Goal: Task Accomplishment & Management: Use online tool/utility

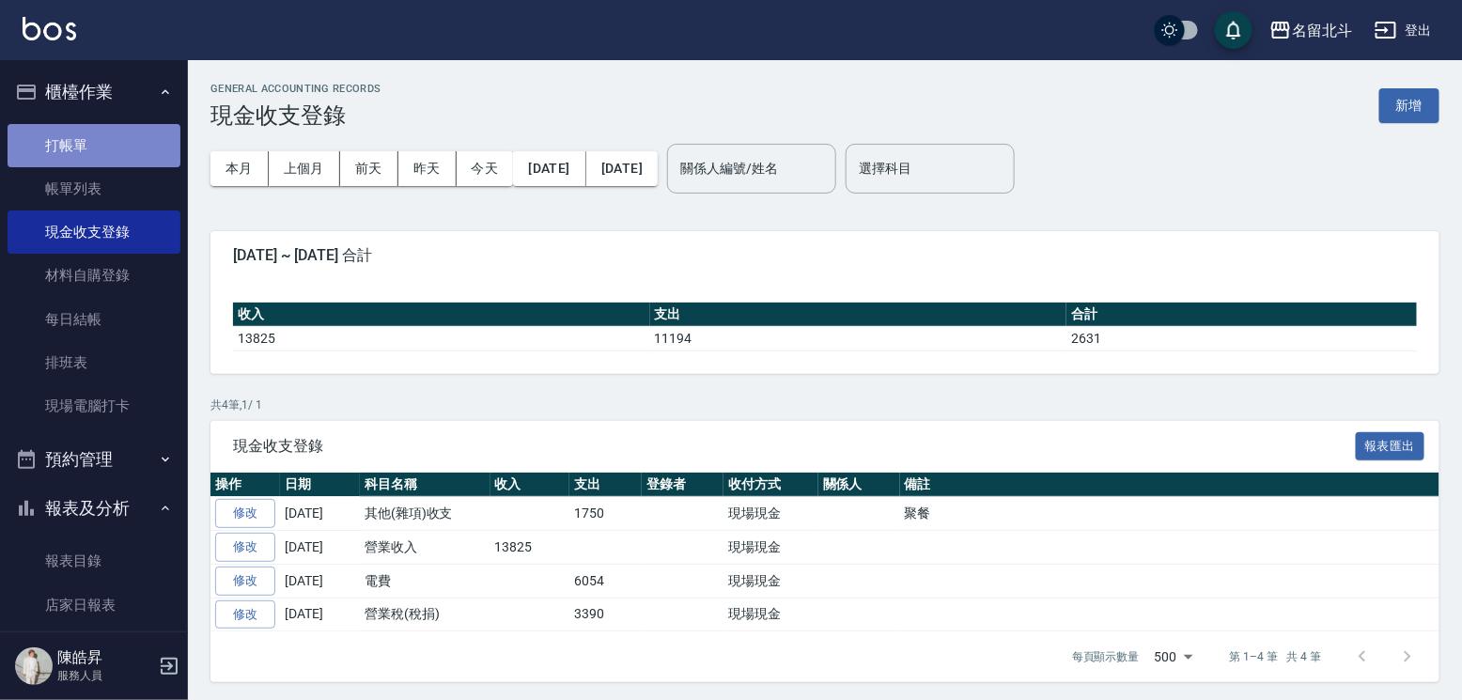
click at [109, 140] on link "打帳單" at bounding box center [94, 145] width 173 height 43
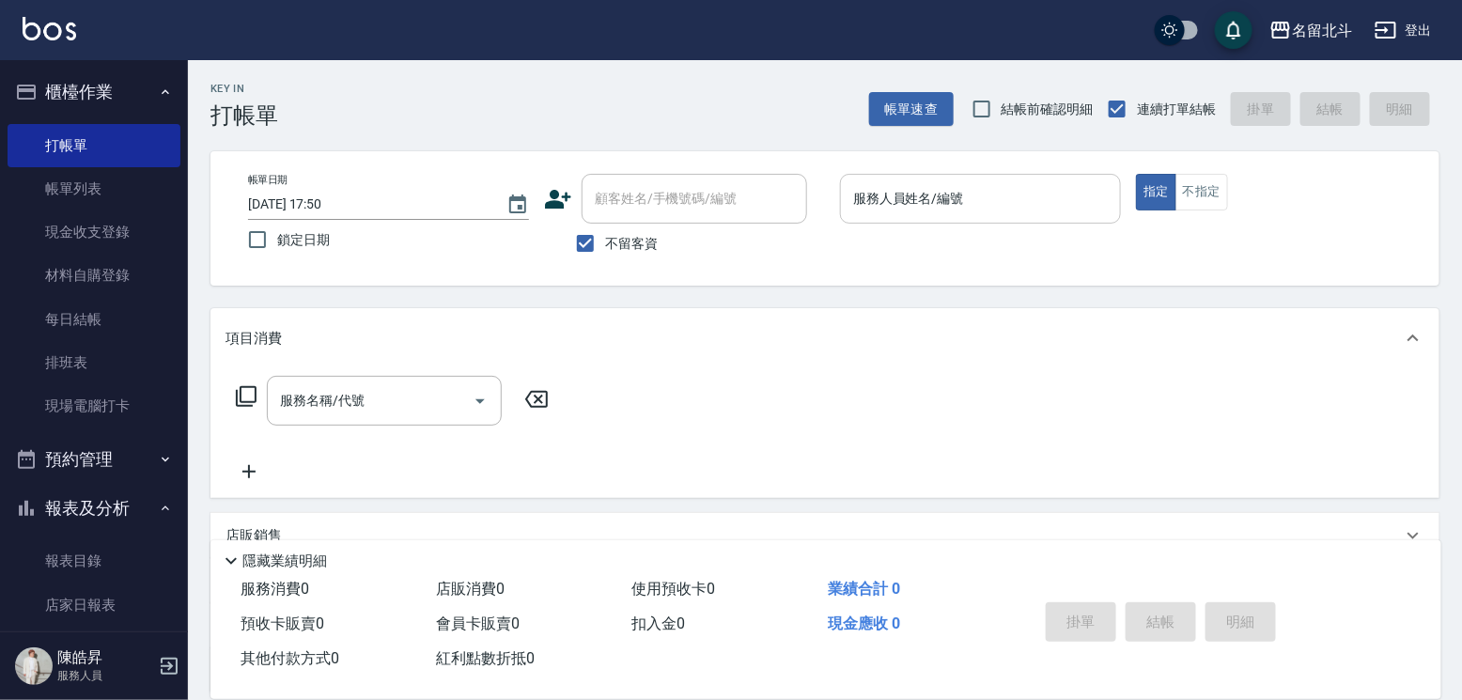
click at [966, 196] on div "服務人員姓名/編號 服務人員姓名/編號" at bounding box center [980, 199] width 281 height 50
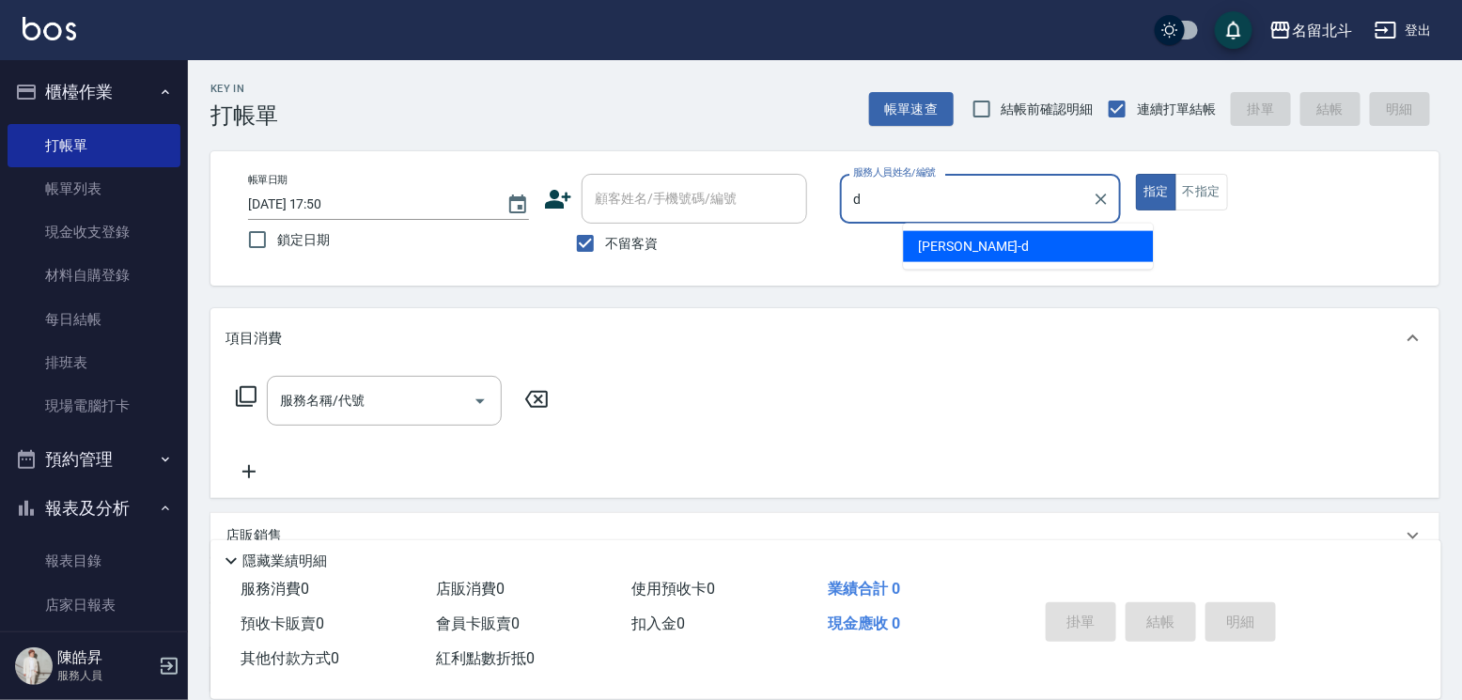
type input "[PERSON_NAME] -d"
type button "true"
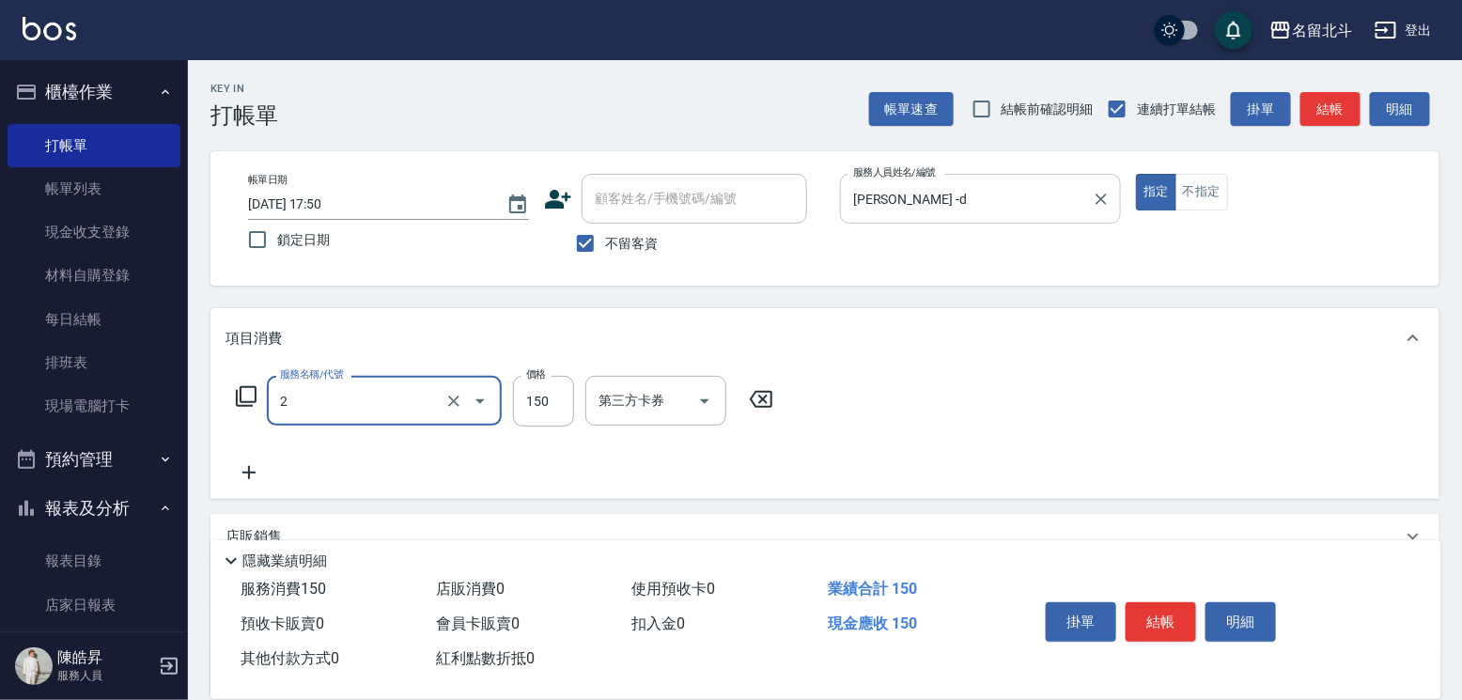
type input "一般洗髮(2)"
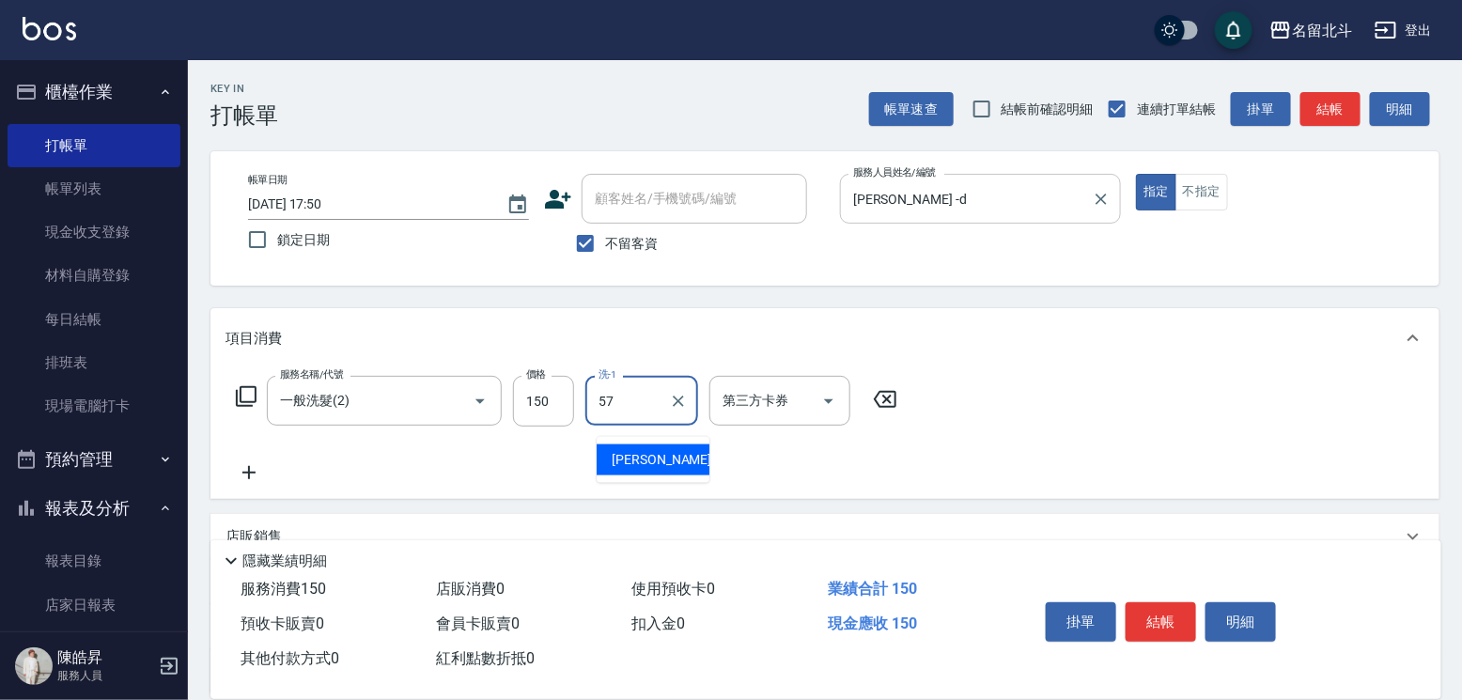
type input "[PERSON_NAME]-57"
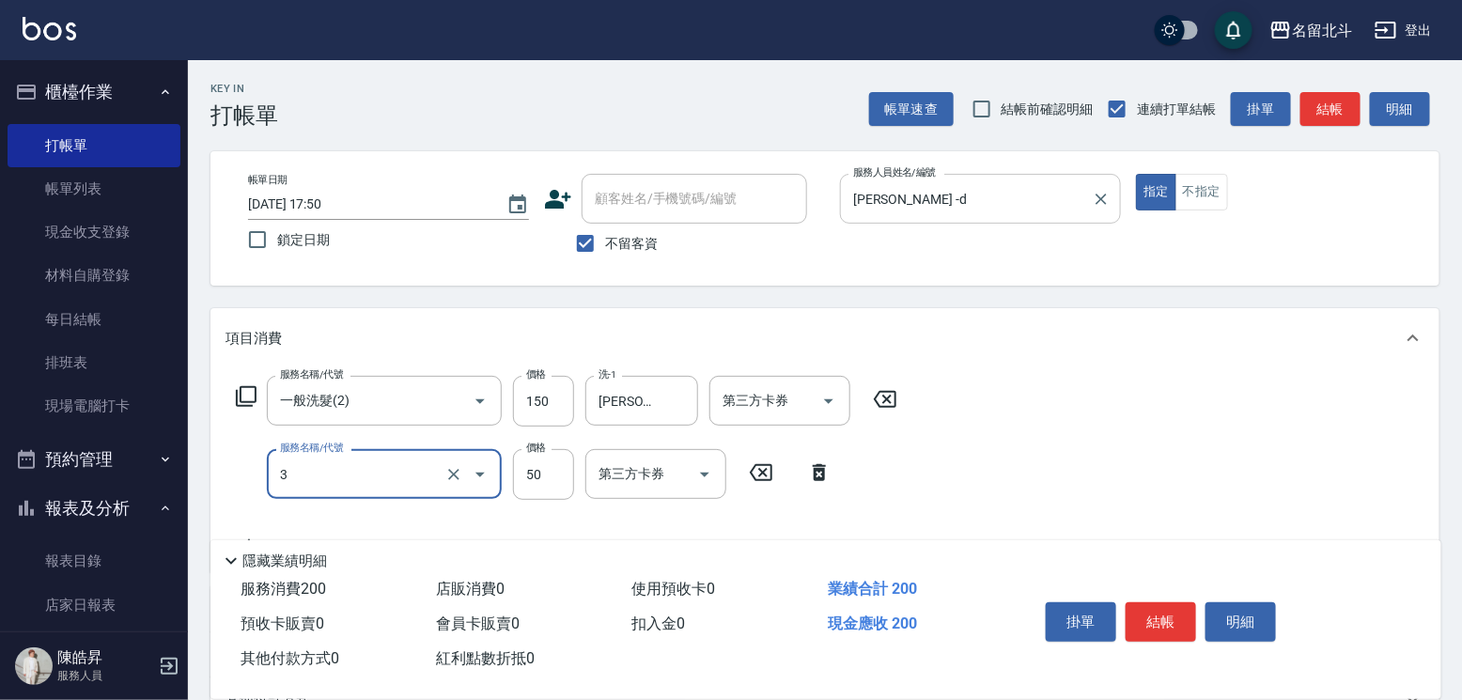
type input "精油(3)"
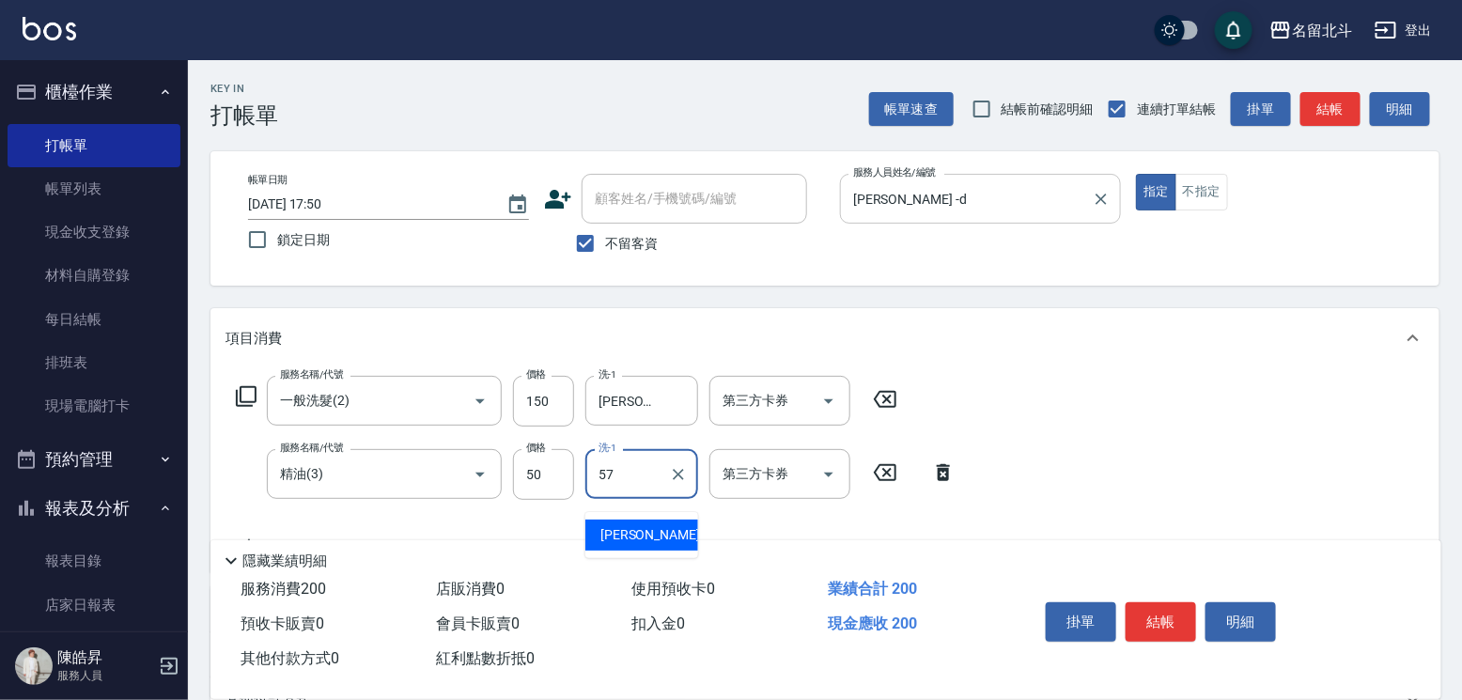
type input "[PERSON_NAME]-57"
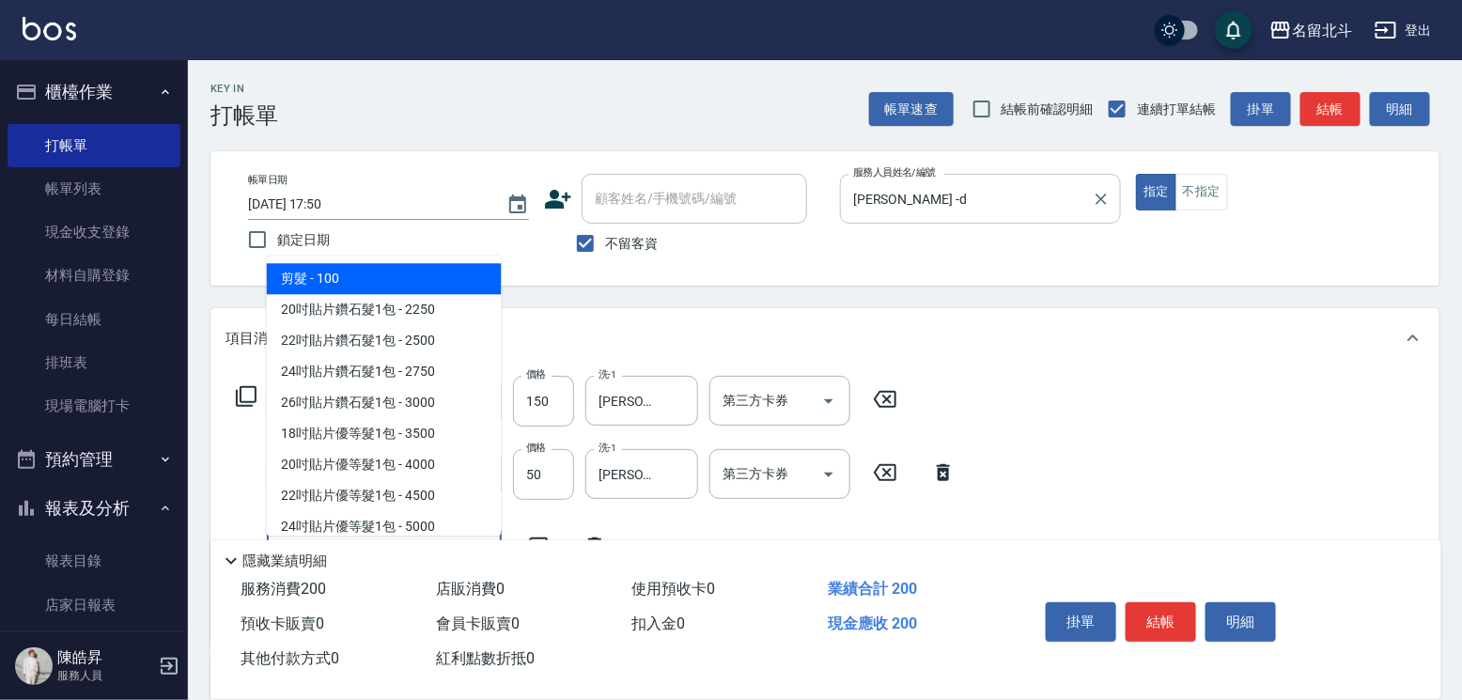
type input "剪髮(1)"
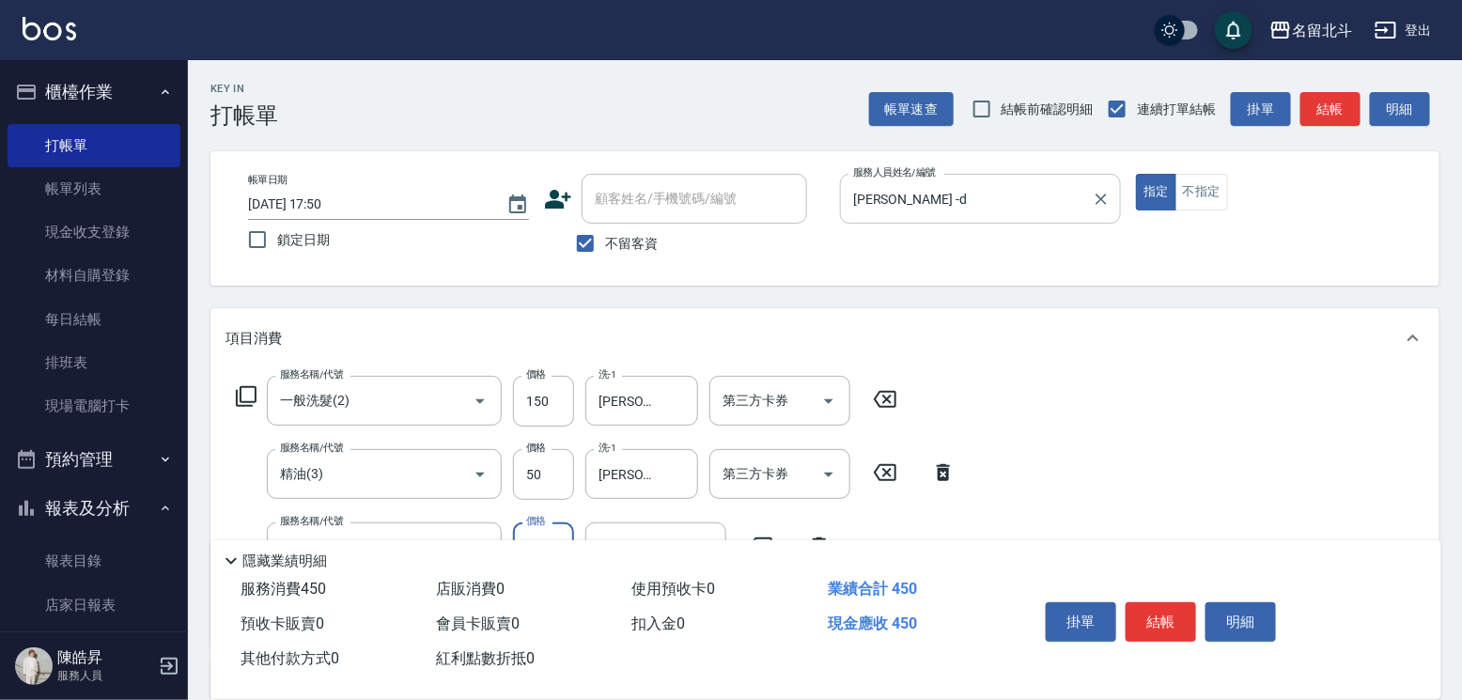
type input "250"
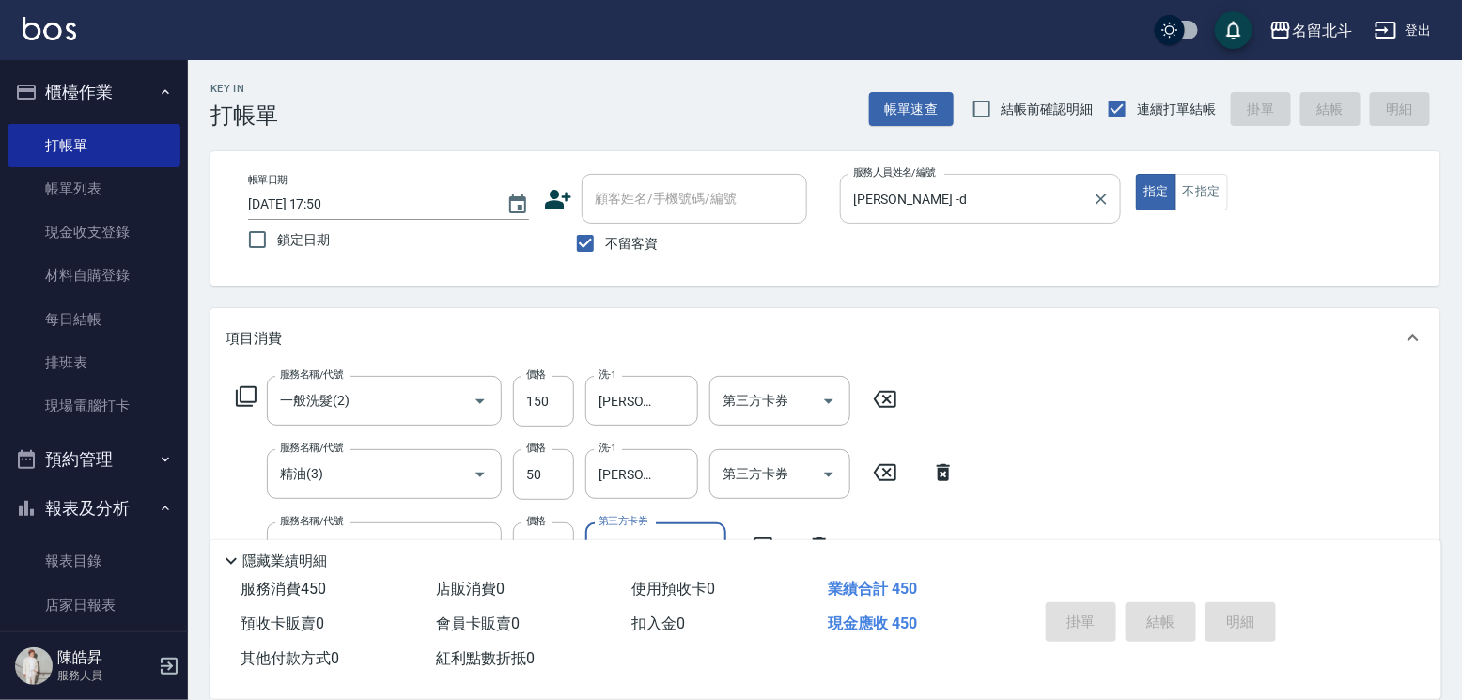
type input "[DATE] 17:51"
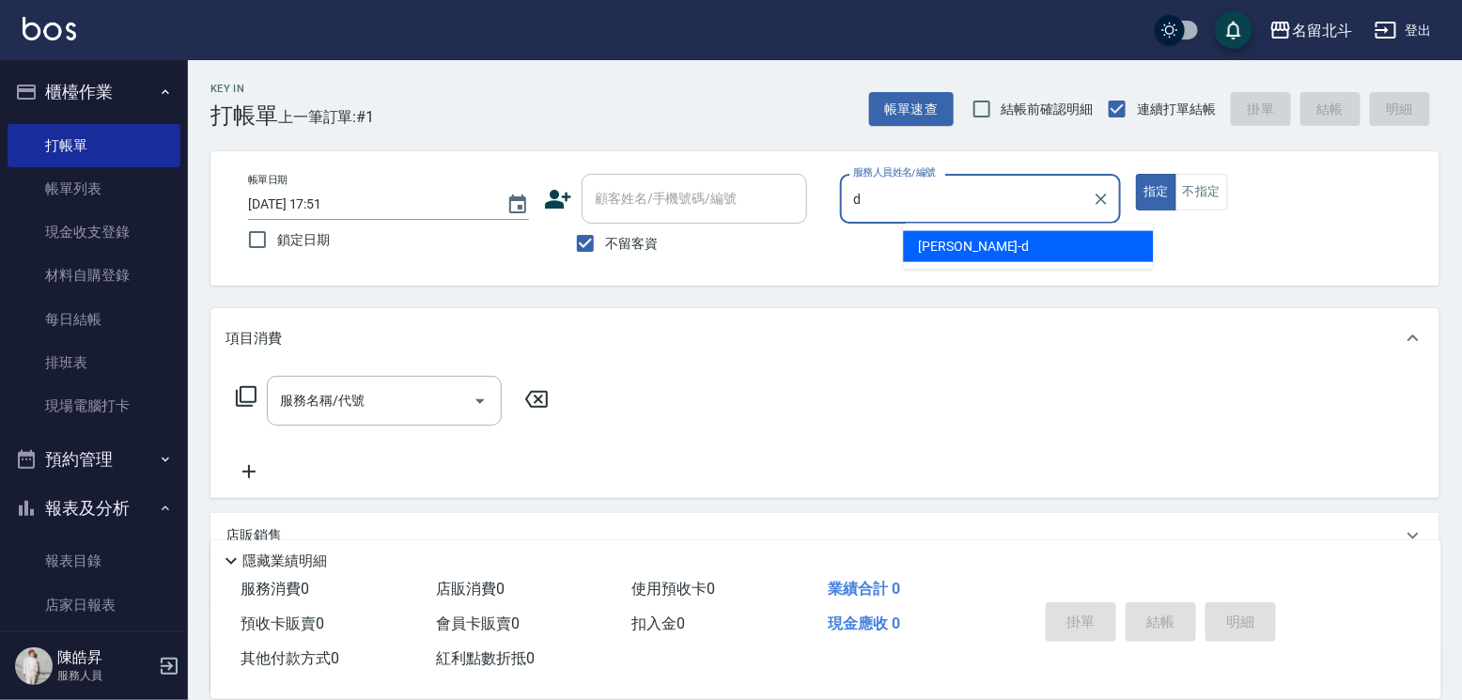
type input "[PERSON_NAME] -d"
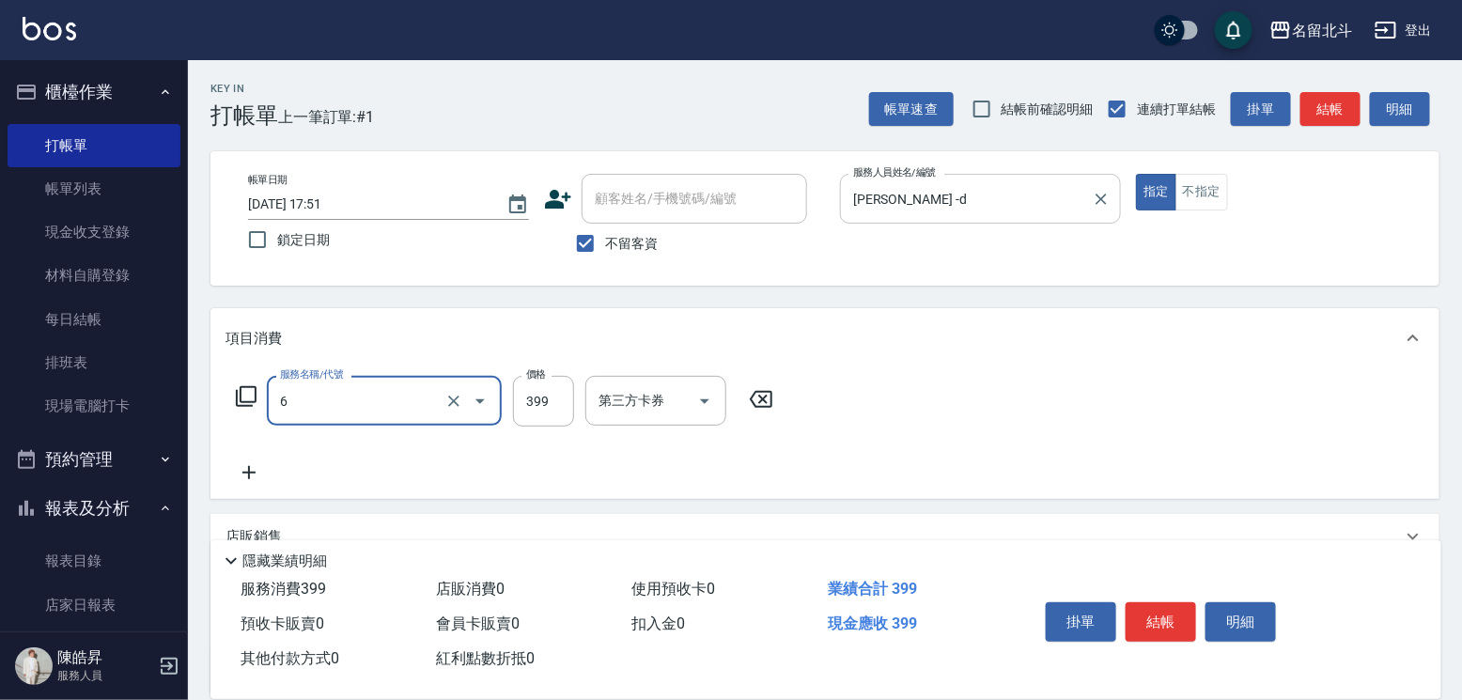
type input "海鹽SPA(6)"
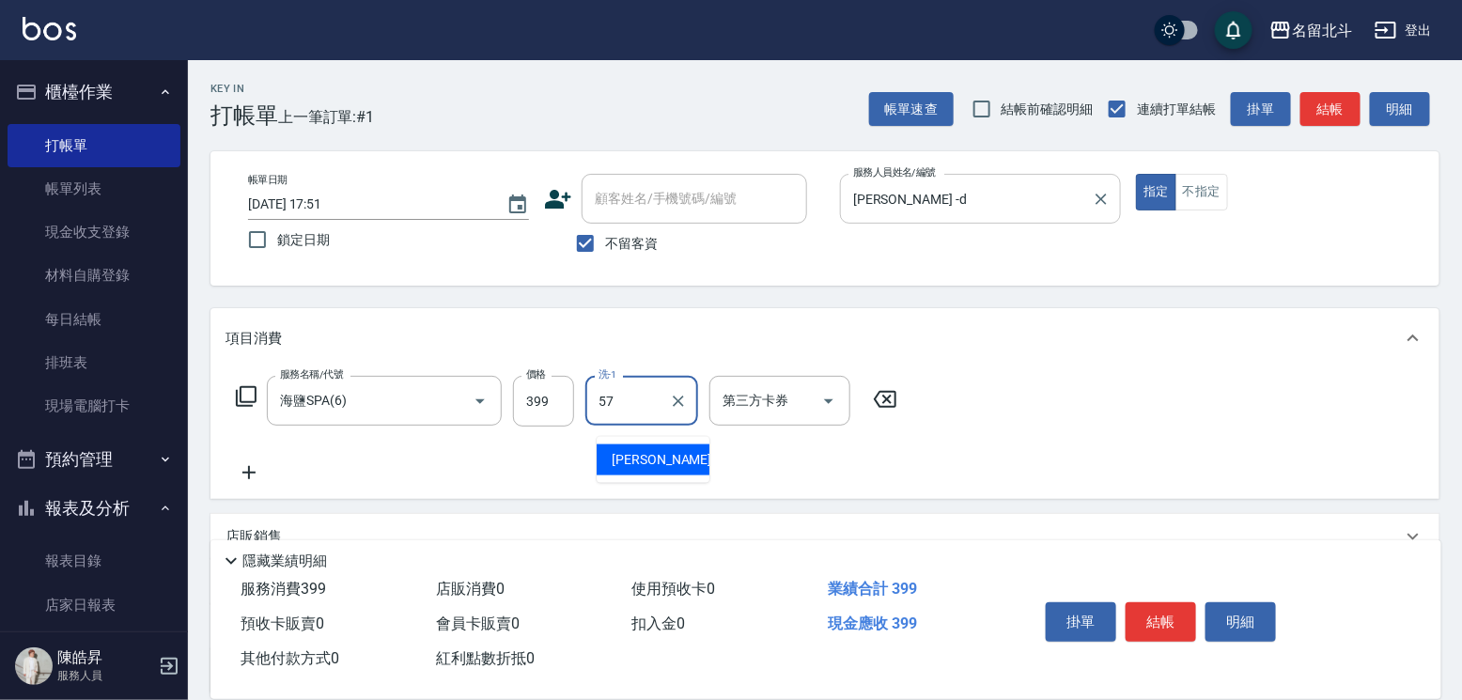
type input "[PERSON_NAME]-57"
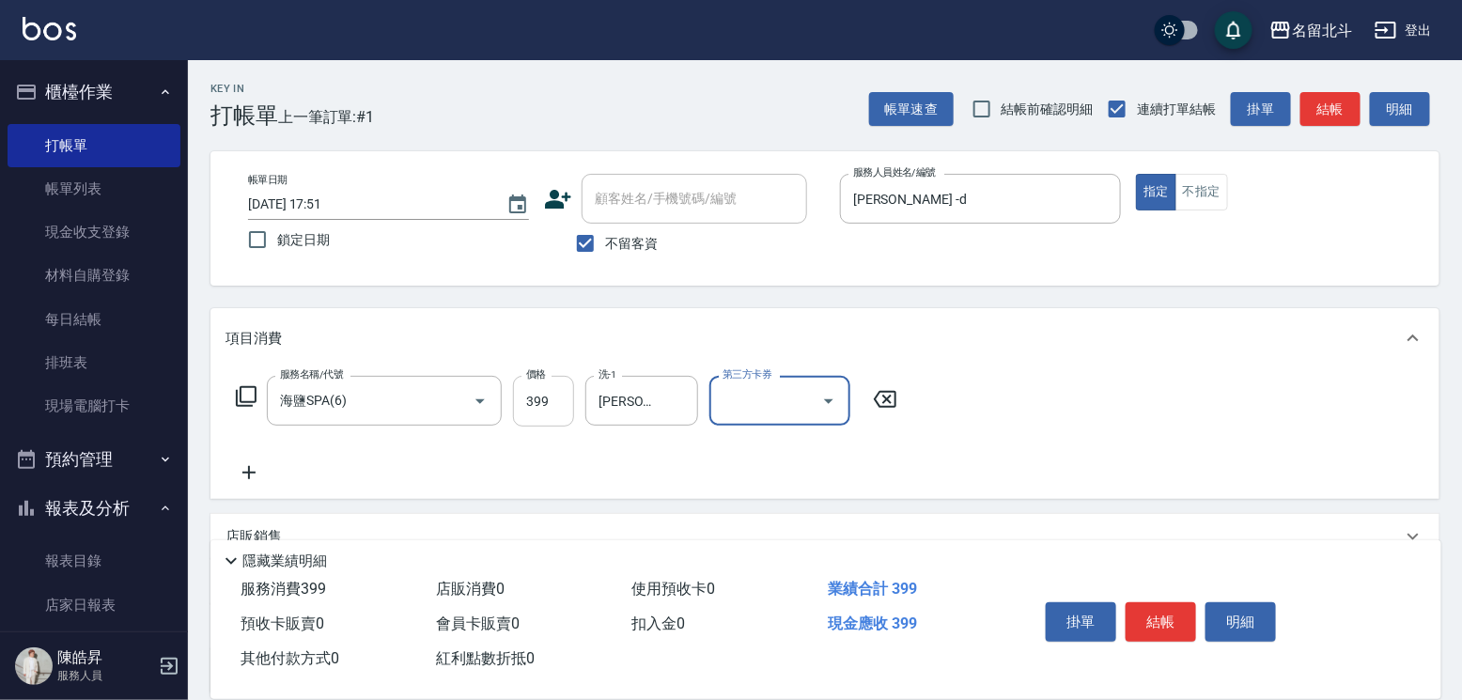
click at [567, 404] on input "399" at bounding box center [543, 401] width 61 height 51
type input "599"
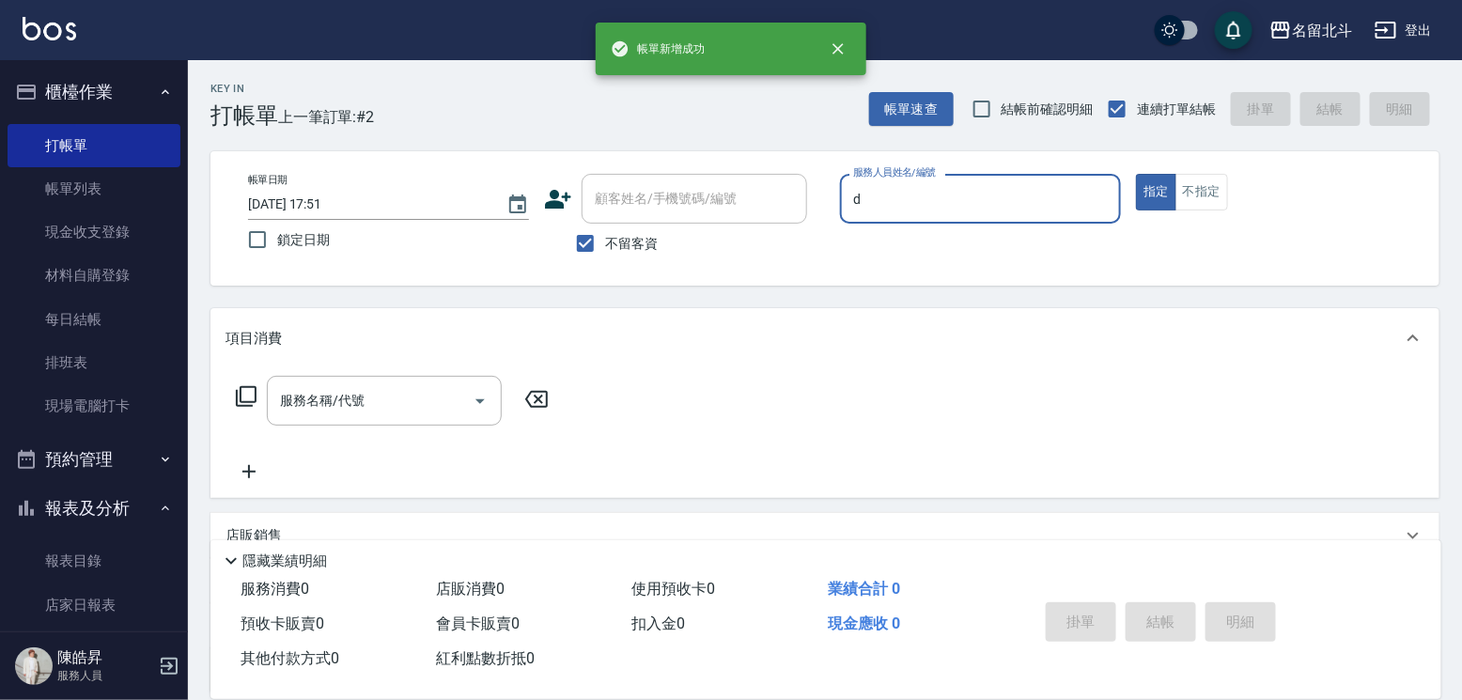
type input "[PERSON_NAME] -d"
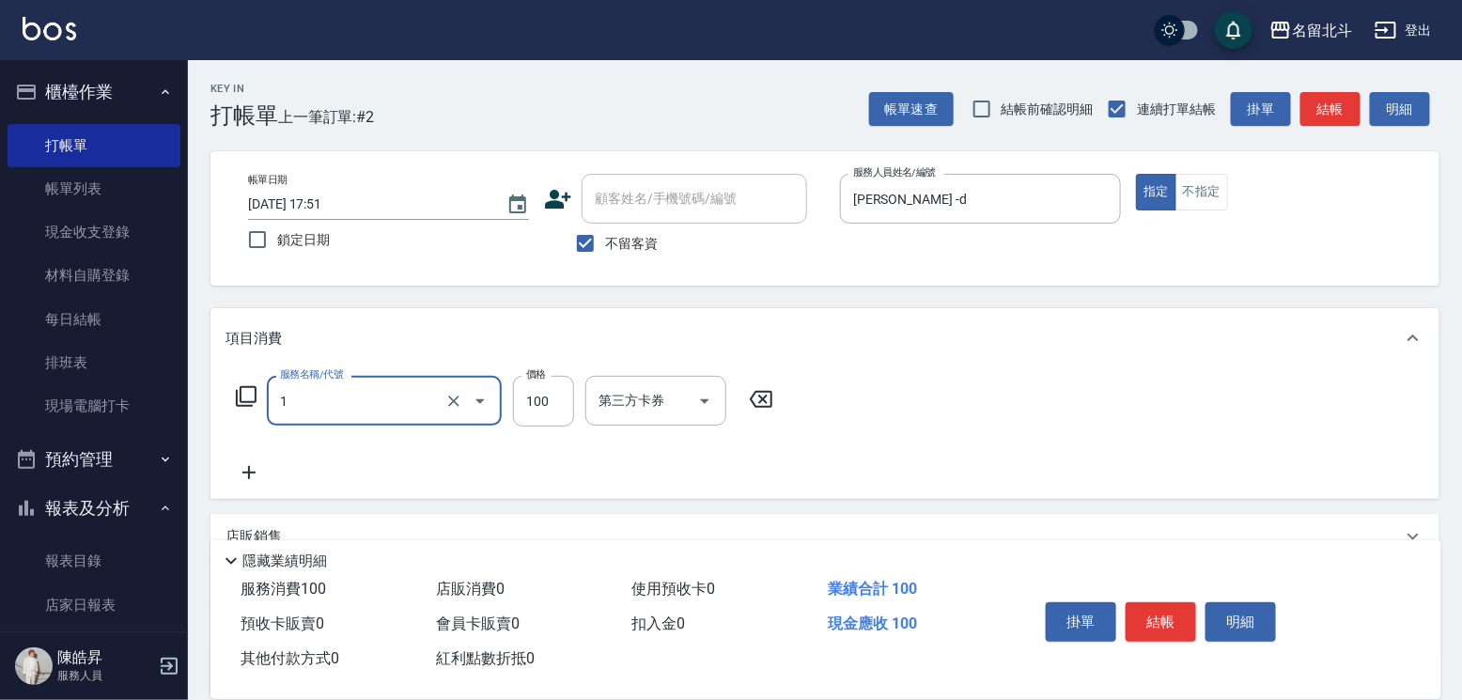
type input "剪髮(1)"
type input "250"
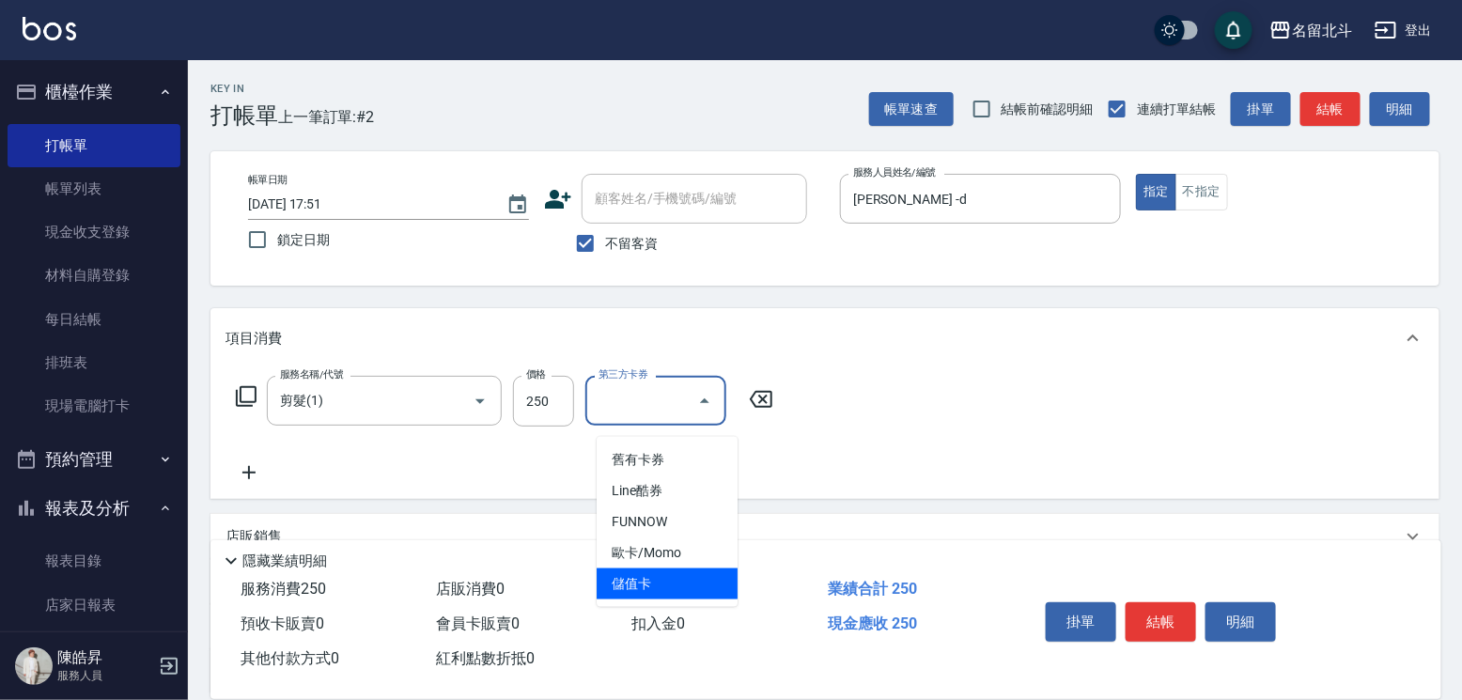
type input "儲值卡"
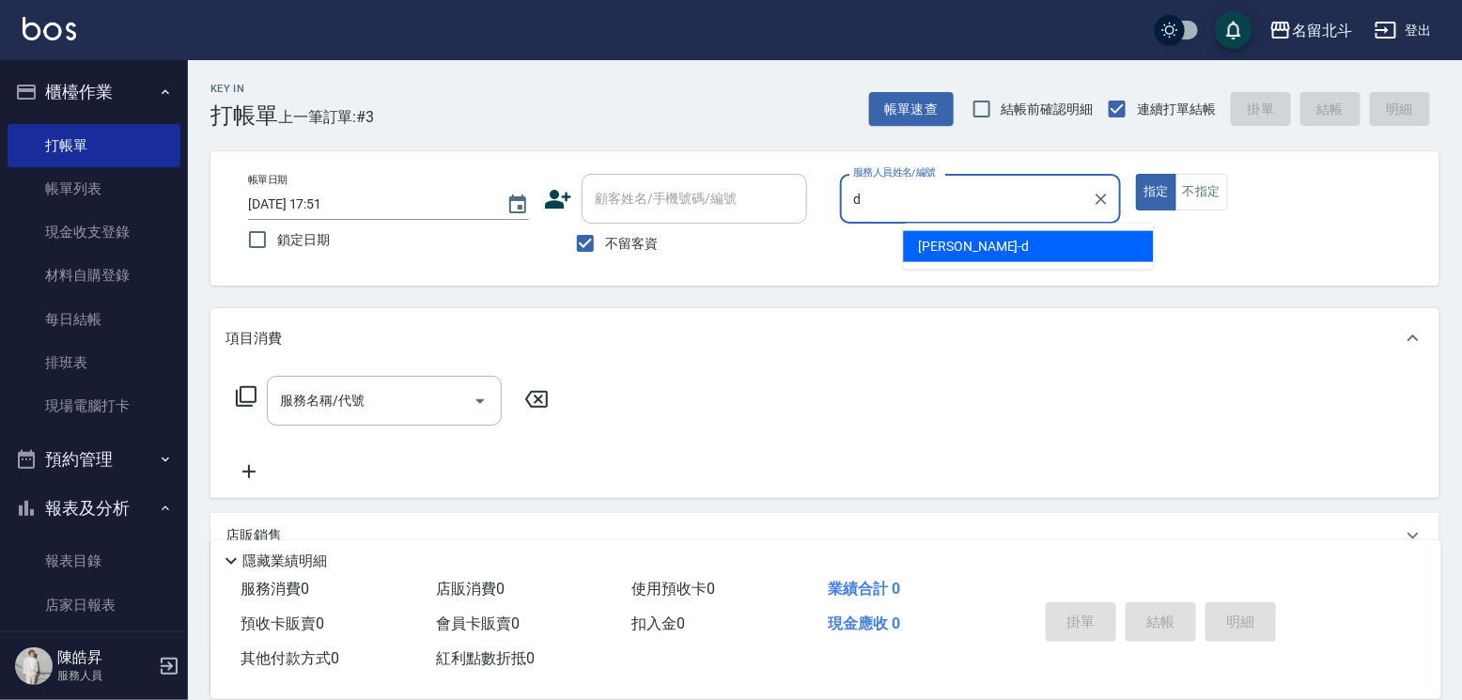
type input "[PERSON_NAME] -d"
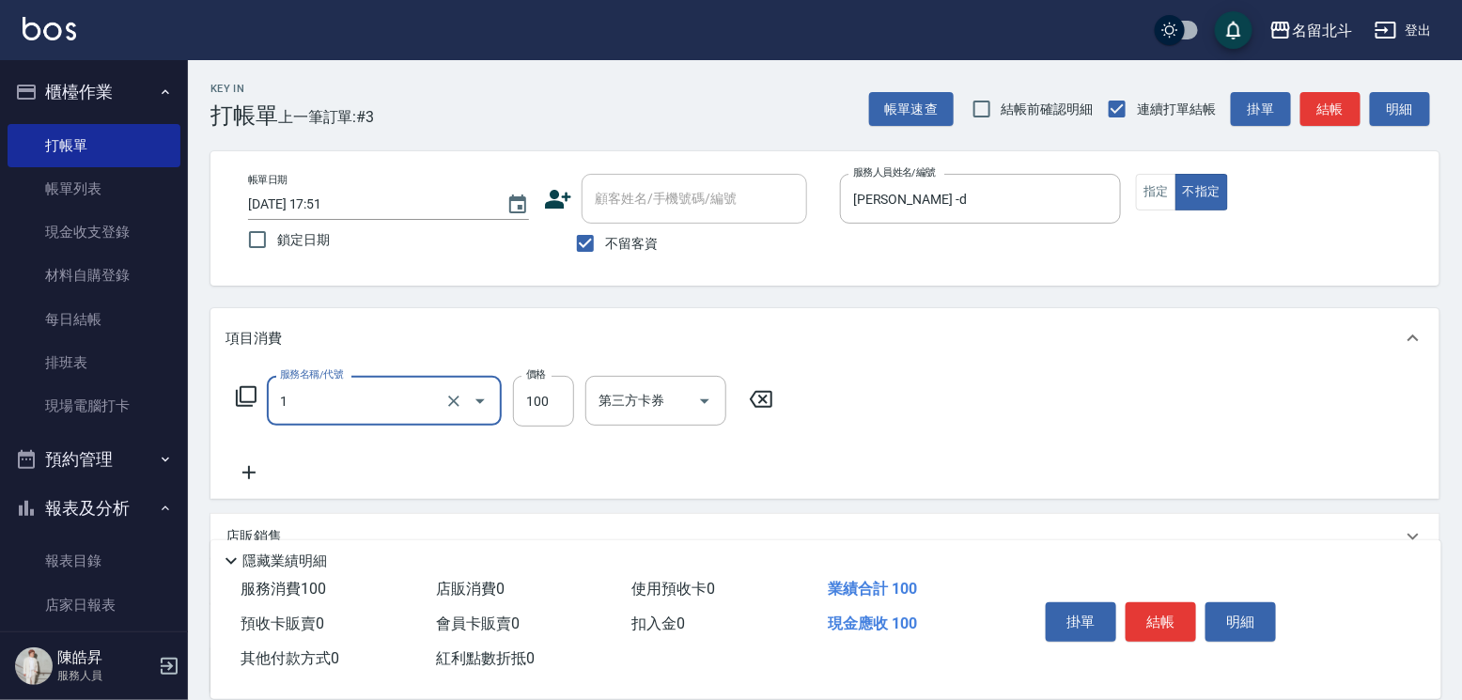
type input "剪髮(1)"
type input "168"
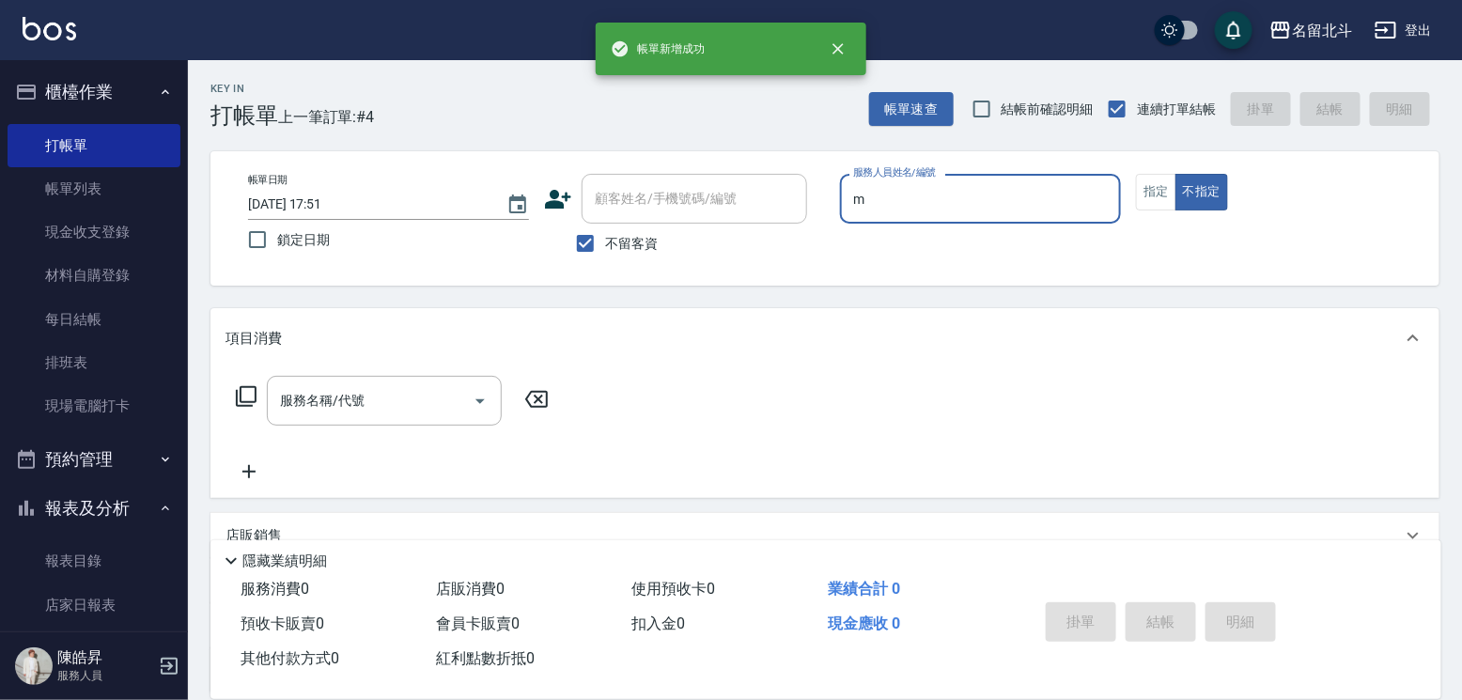
type input "Moca-M"
type button "false"
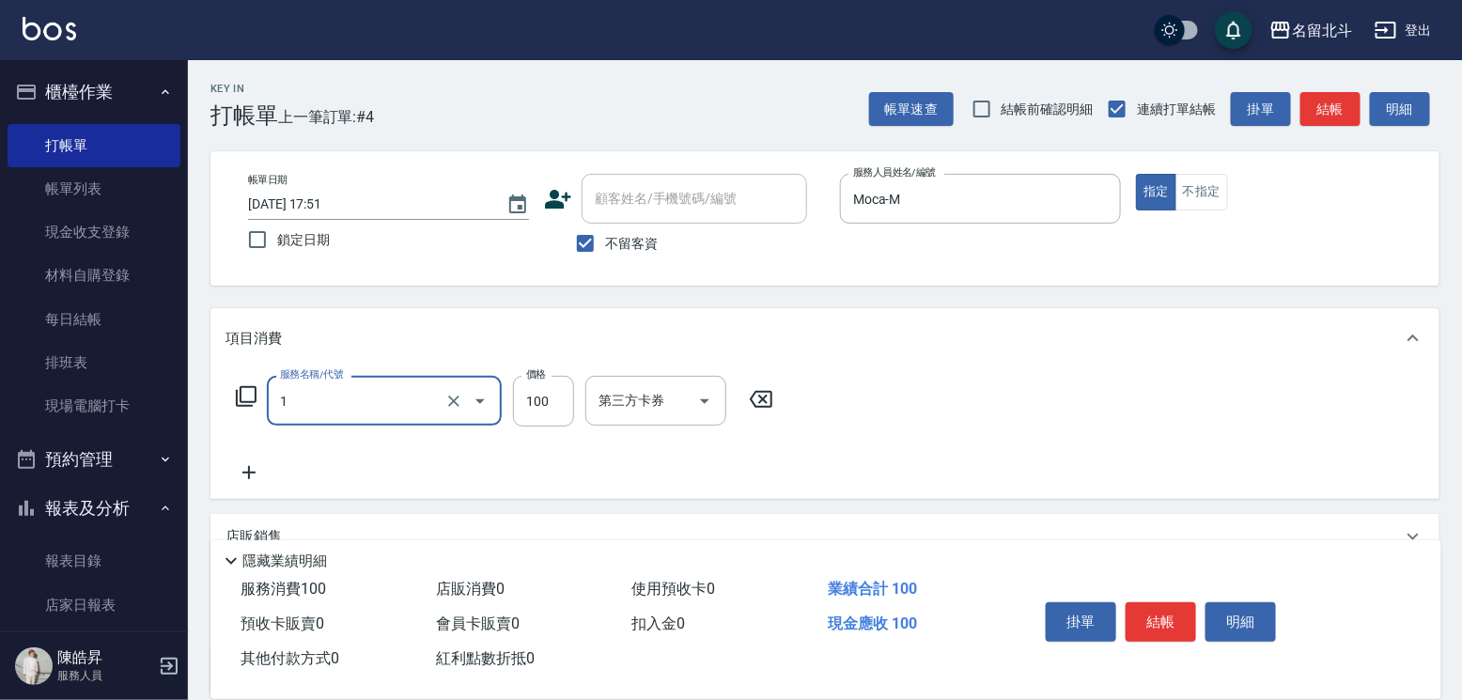
type input "剪髮(1)"
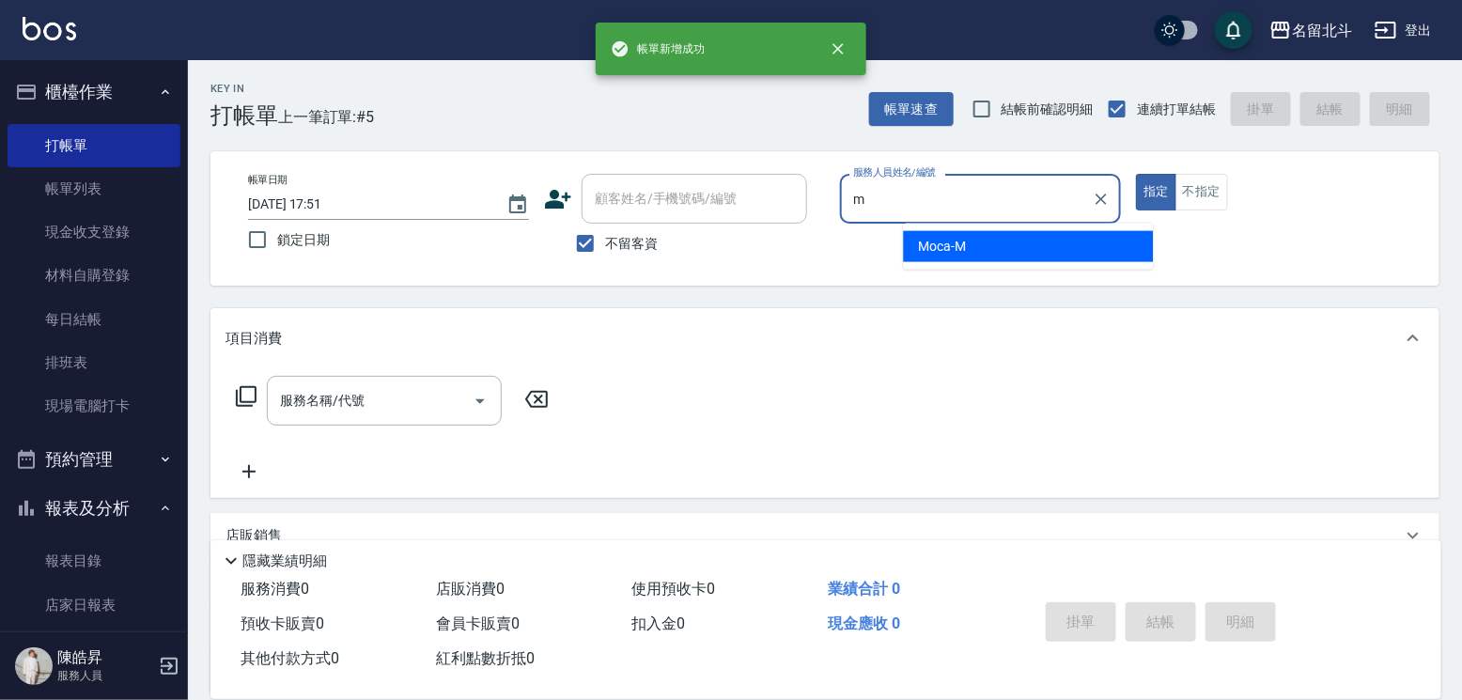
type input "Moca-M"
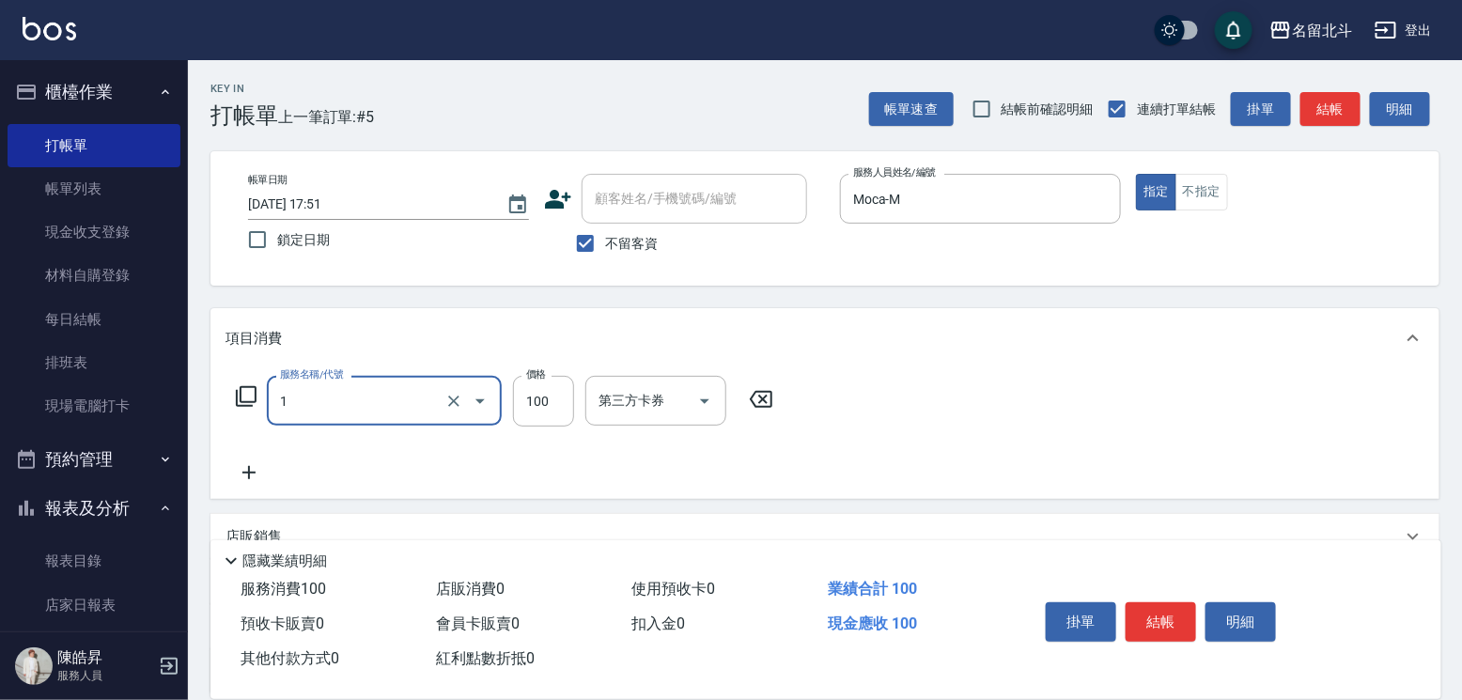
type input "剪髮(1)"
type input "300"
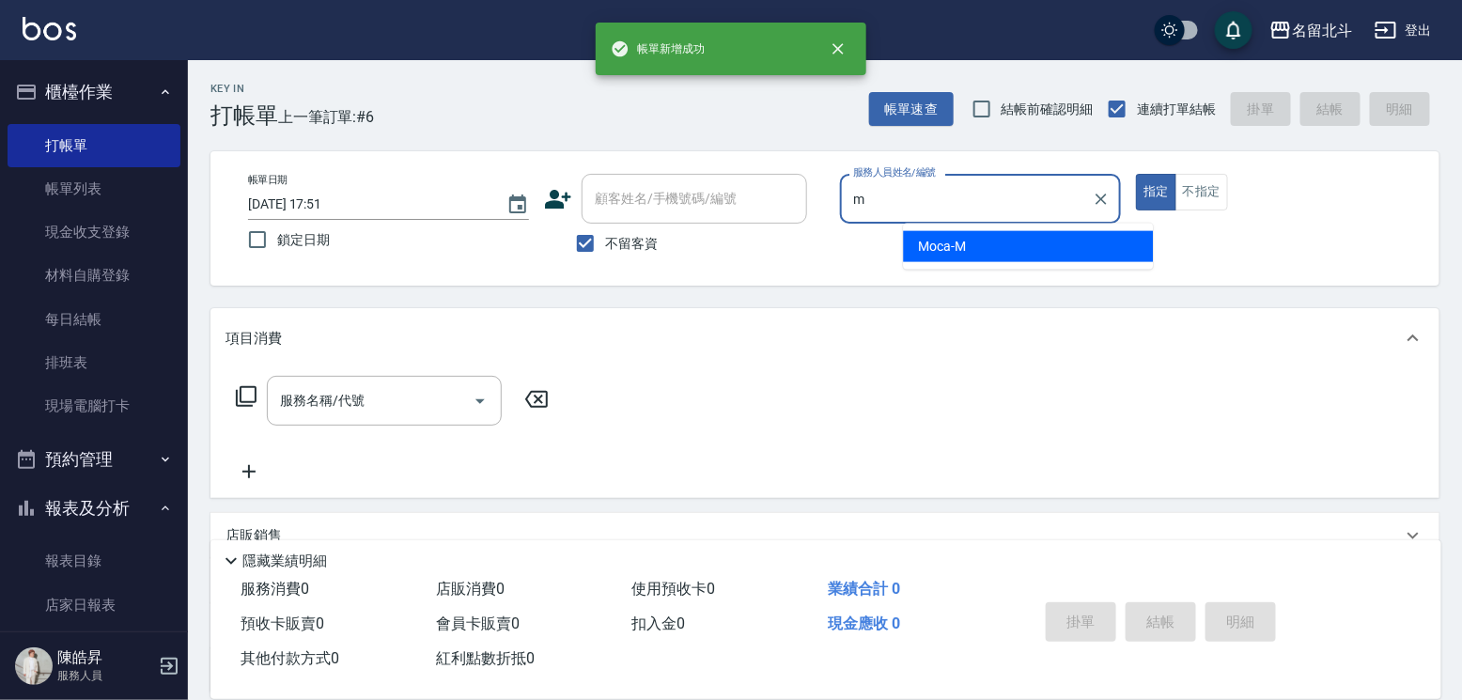
type input "Moca-M"
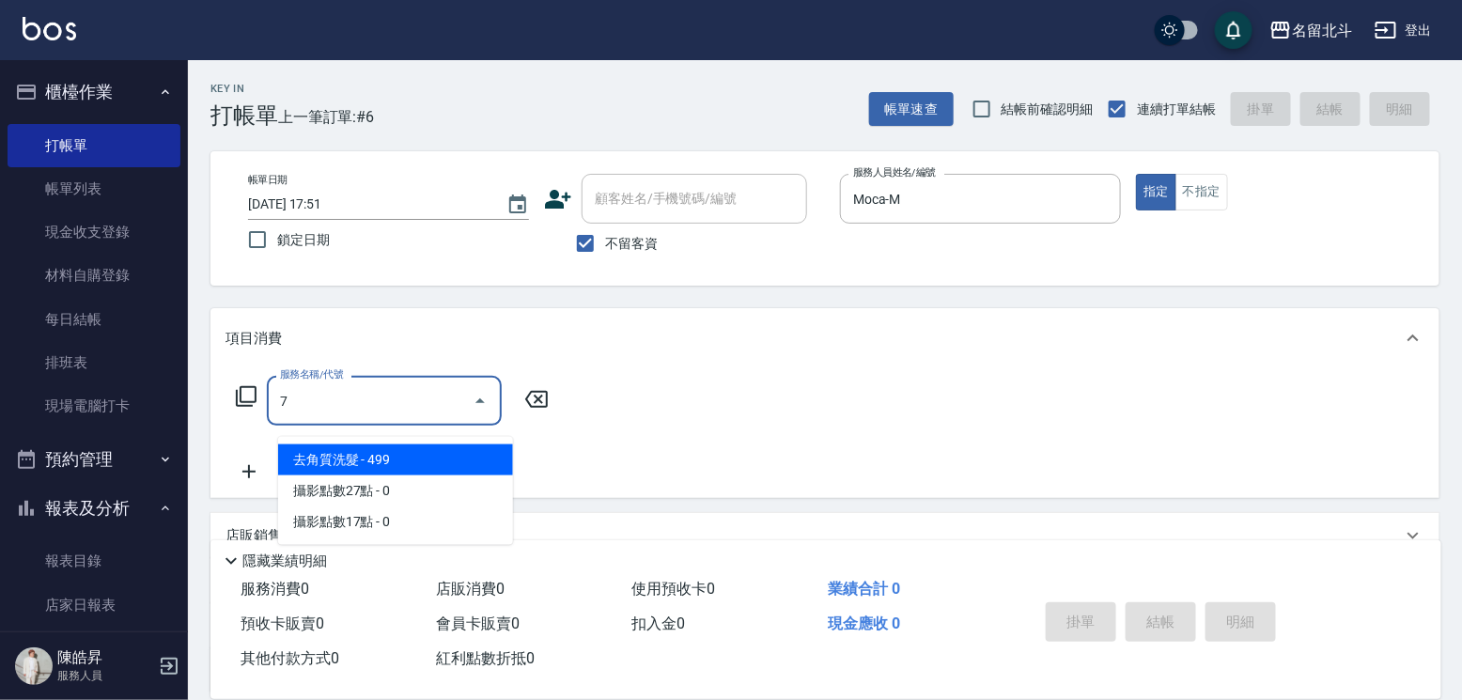
type input "去角質洗髮(7)"
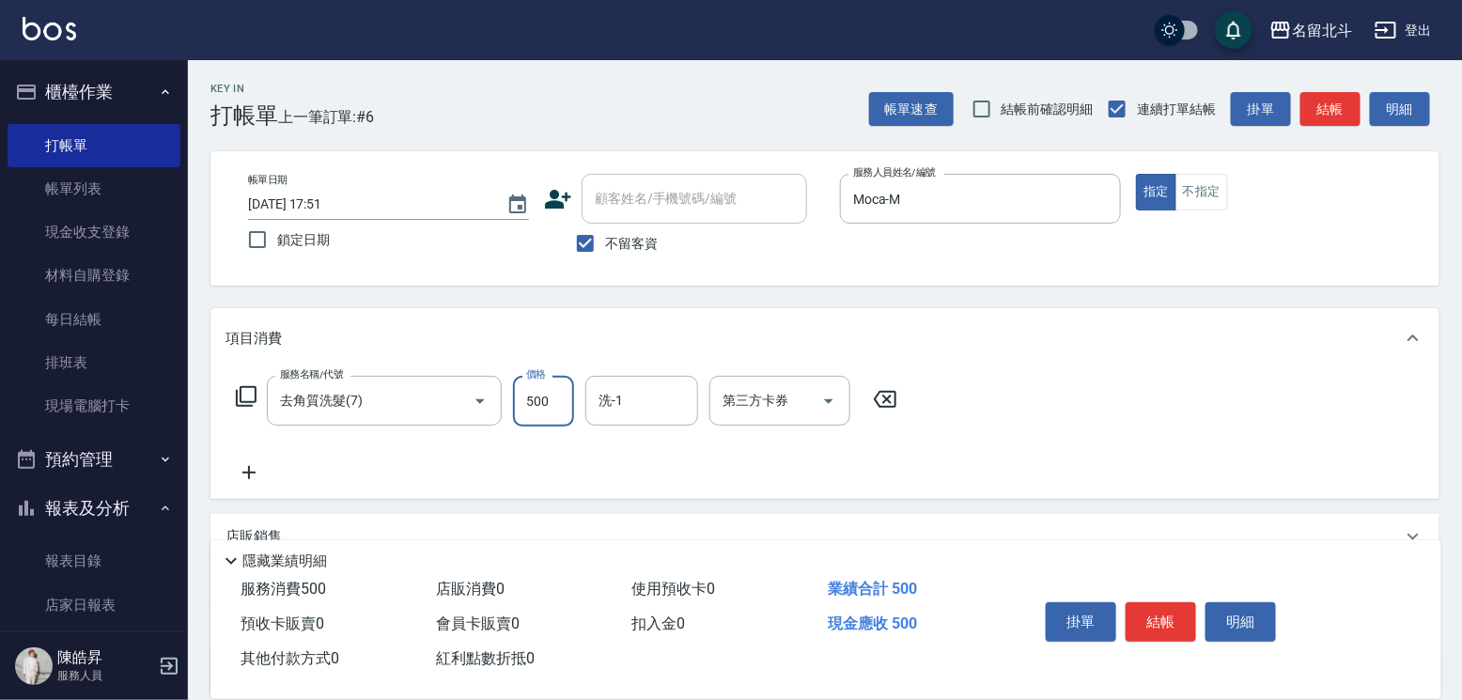
type input "500"
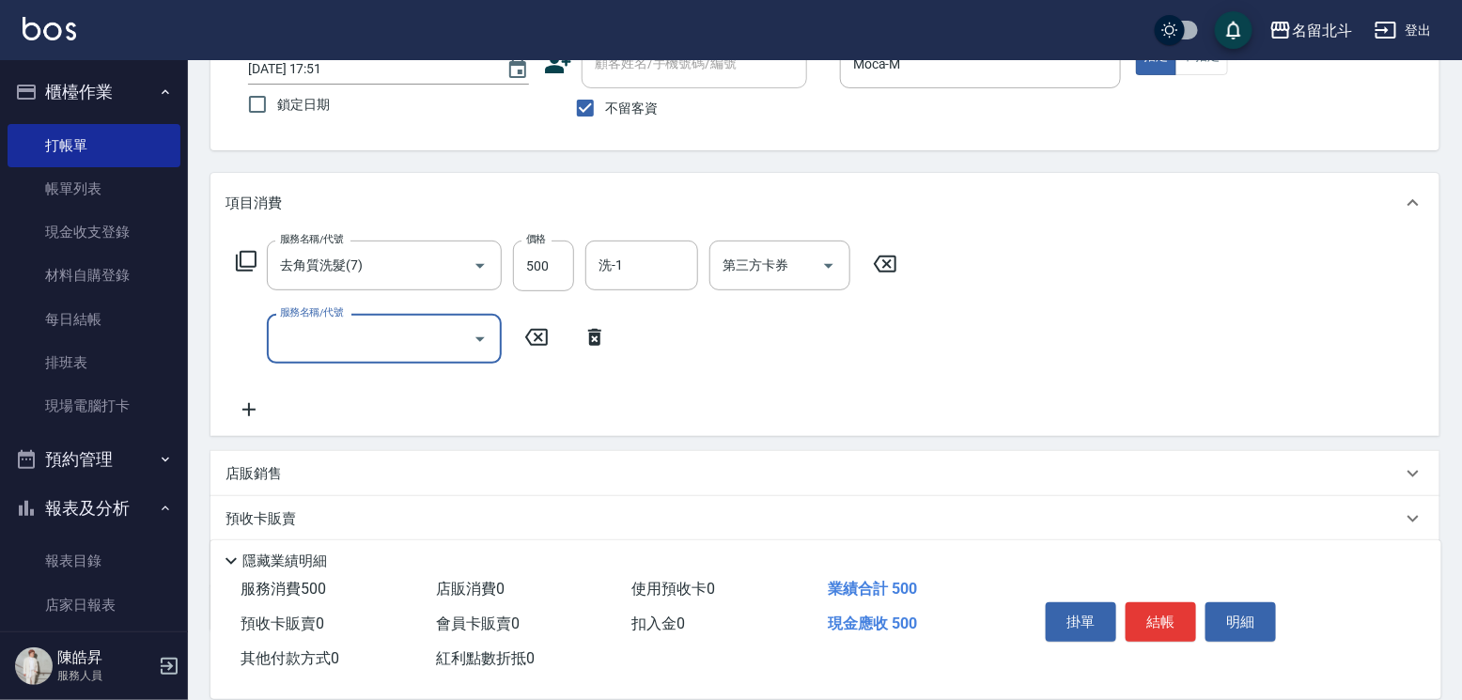
scroll to position [311, 0]
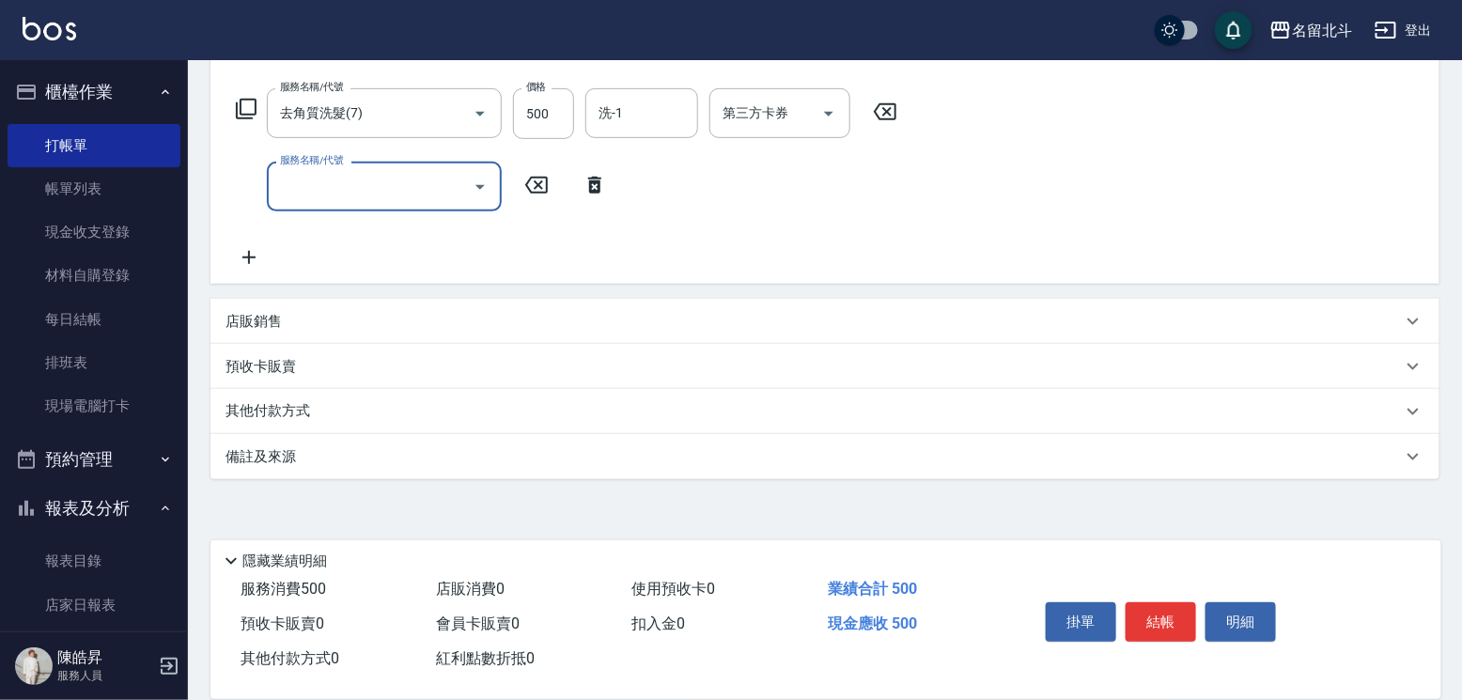
click at [282, 406] on p "其他付款方式" at bounding box center [272, 411] width 94 height 21
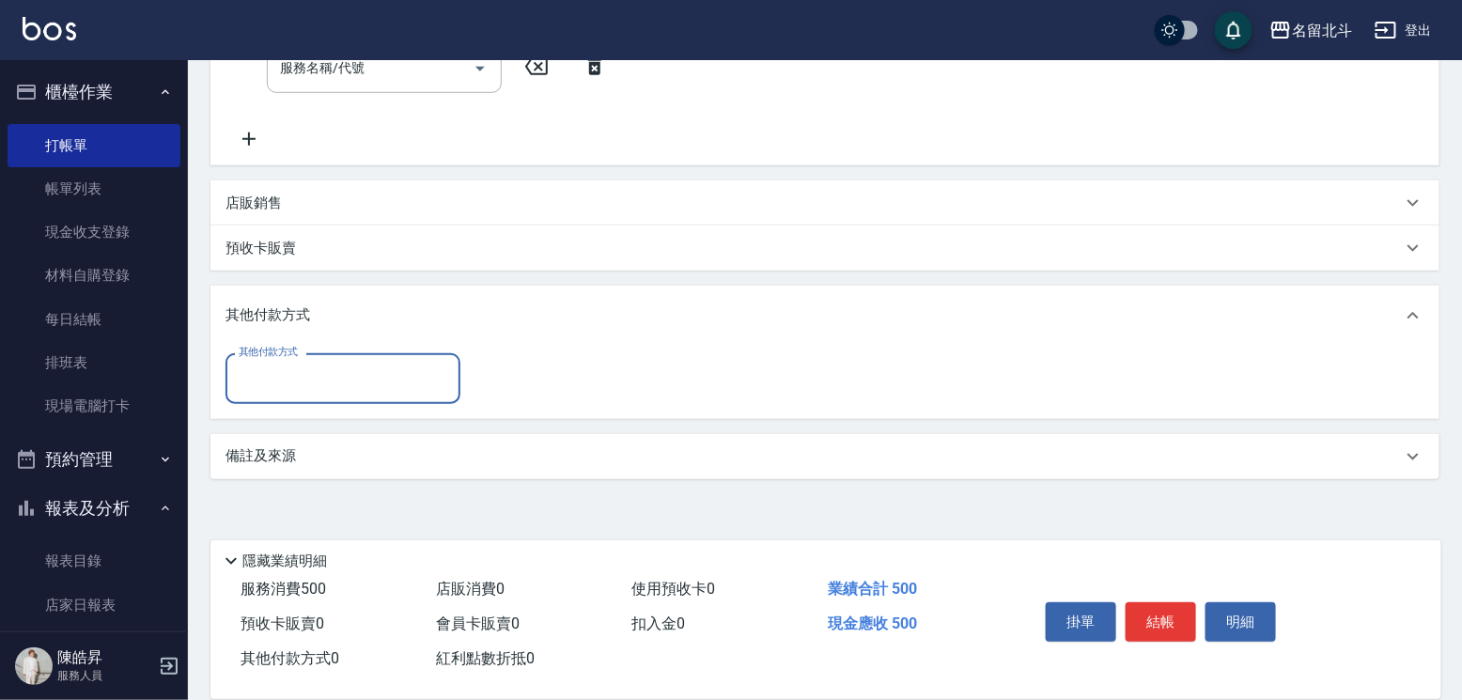
scroll to position [428, 0]
click at [315, 388] on input "其他付款方式" at bounding box center [343, 378] width 218 height 33
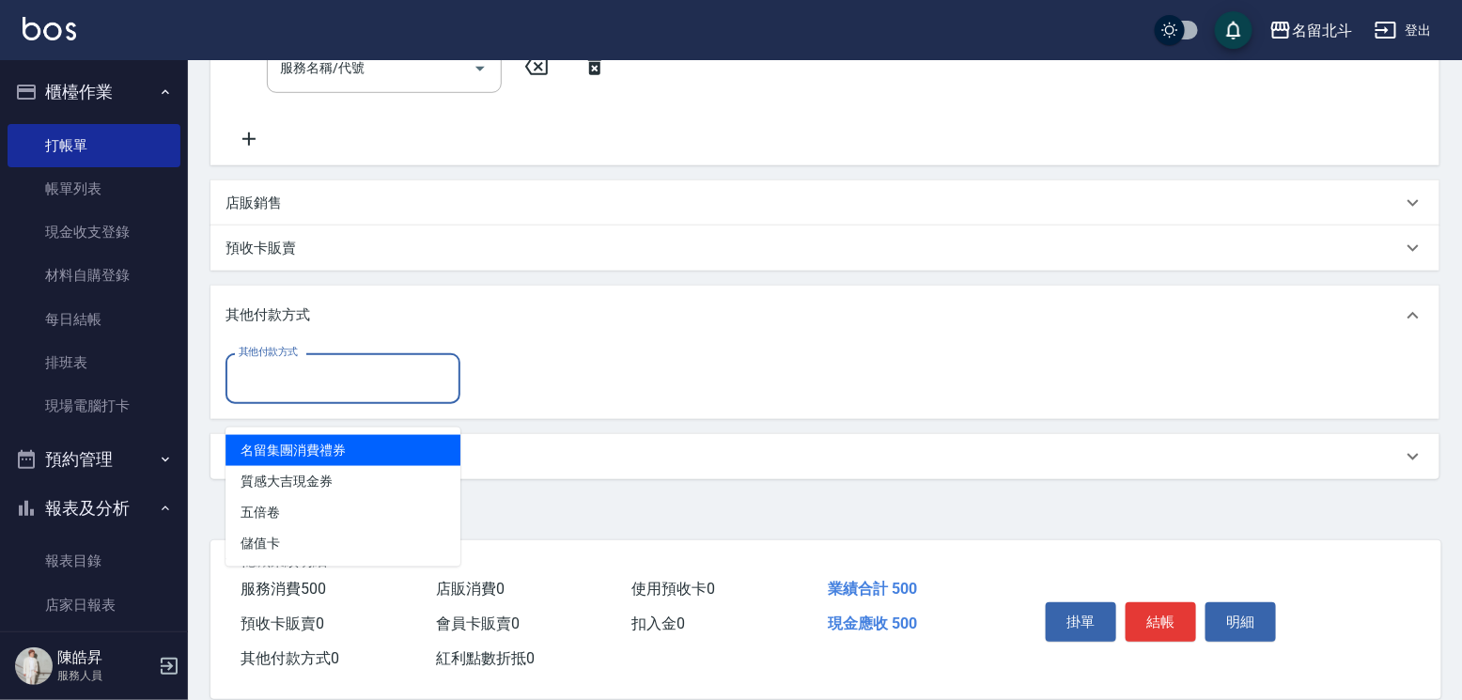
click at [342, 440] on span "名留集團消費禮券" at bounding box center [342, 450] width 235 height 31
type input "名留集團消費禮券"
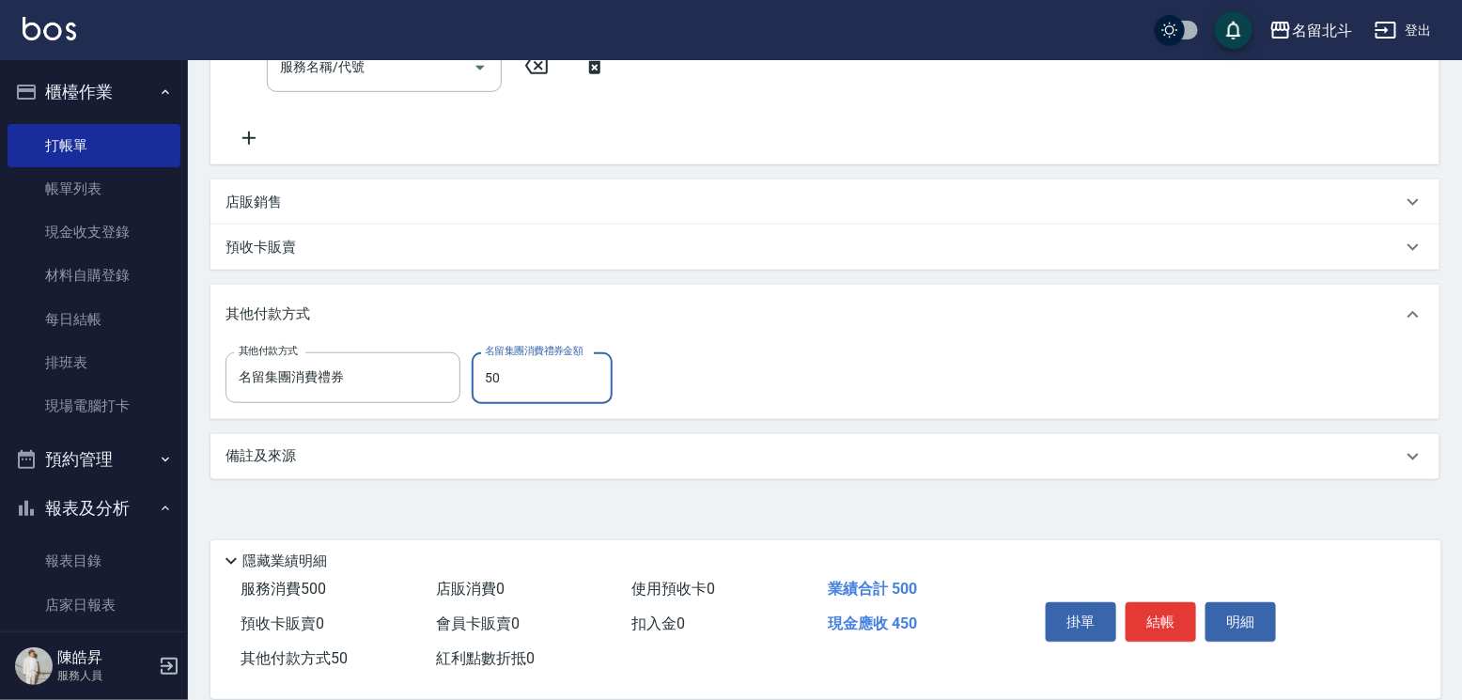
type input "500"
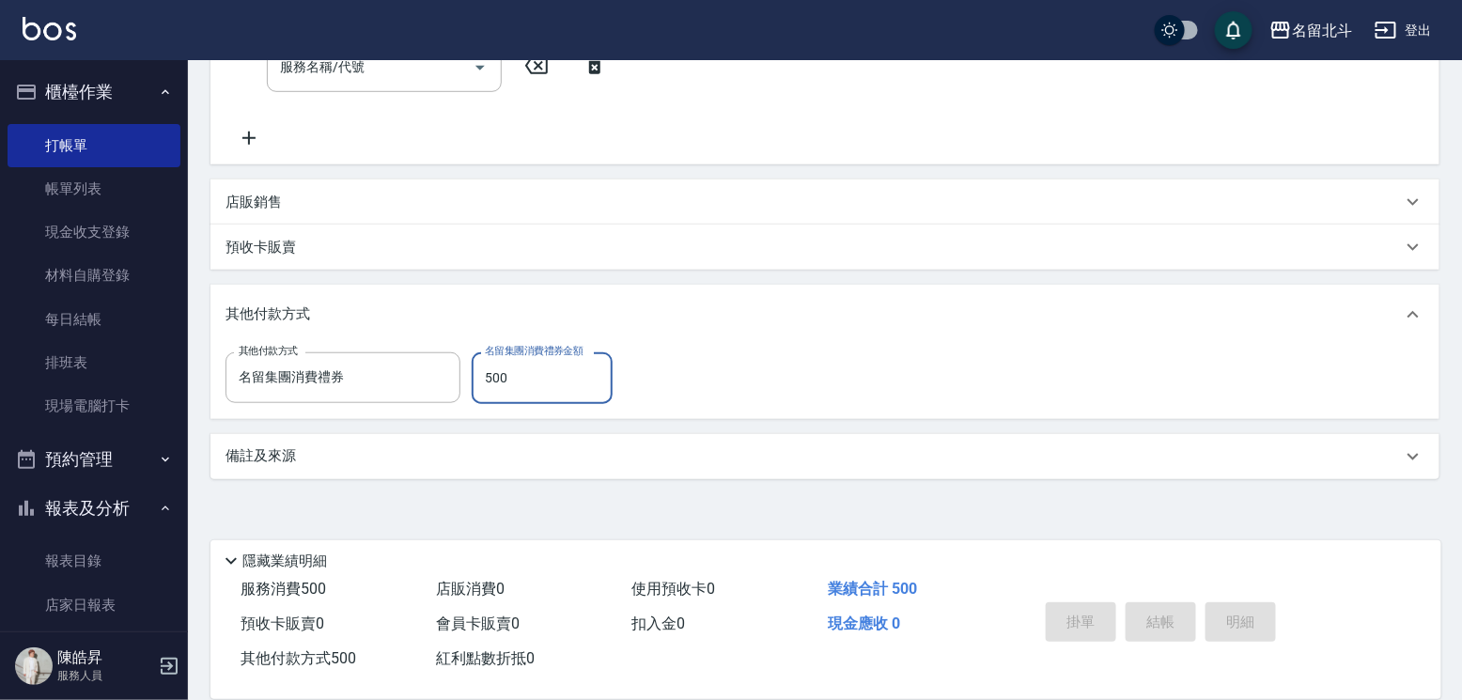
type input "[DATE] 17:52"
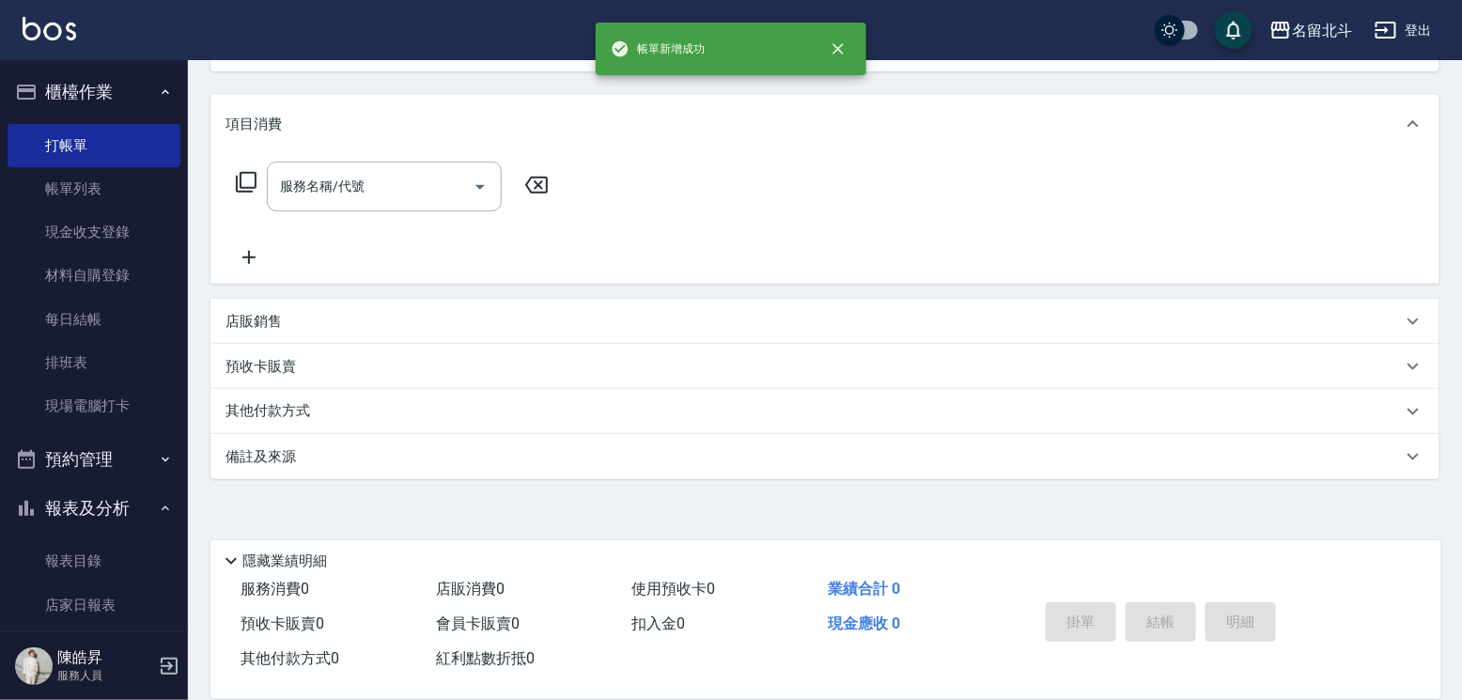
scroll to position [0, 0]
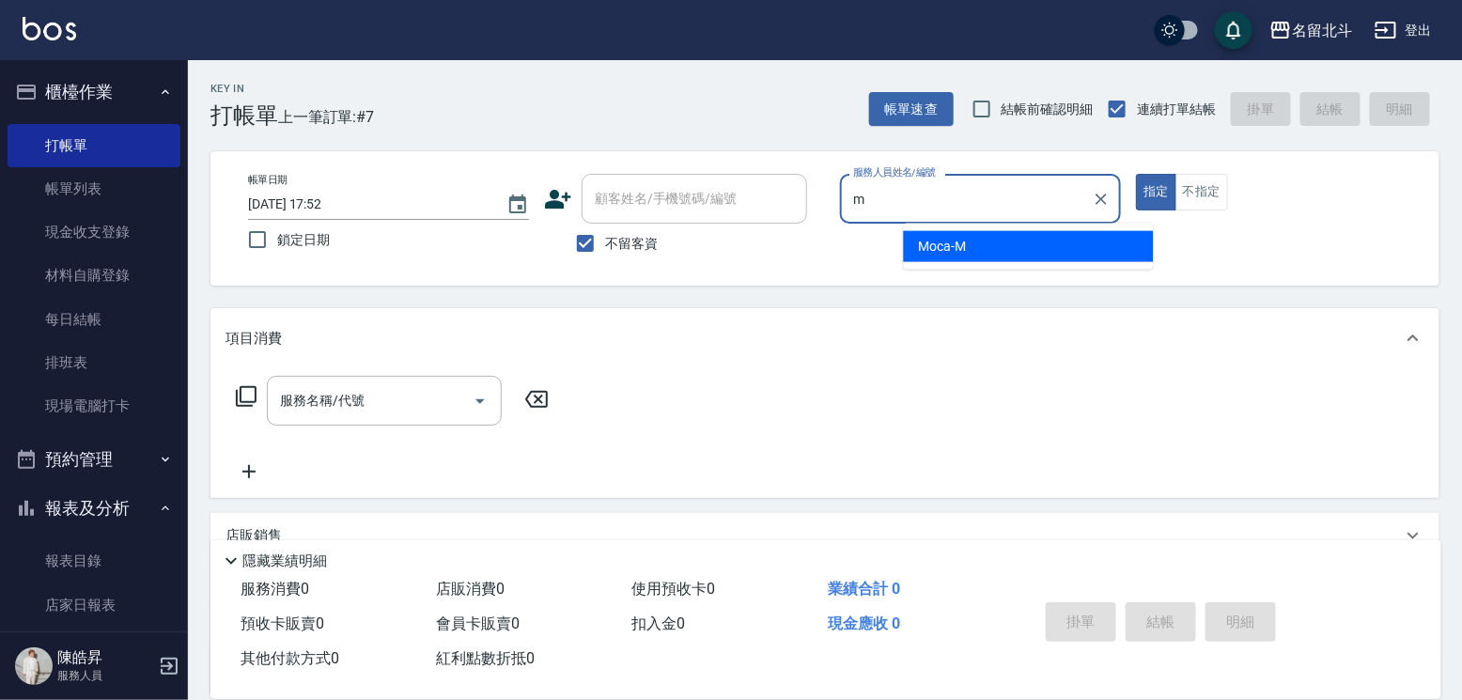
type input "Moca-M"
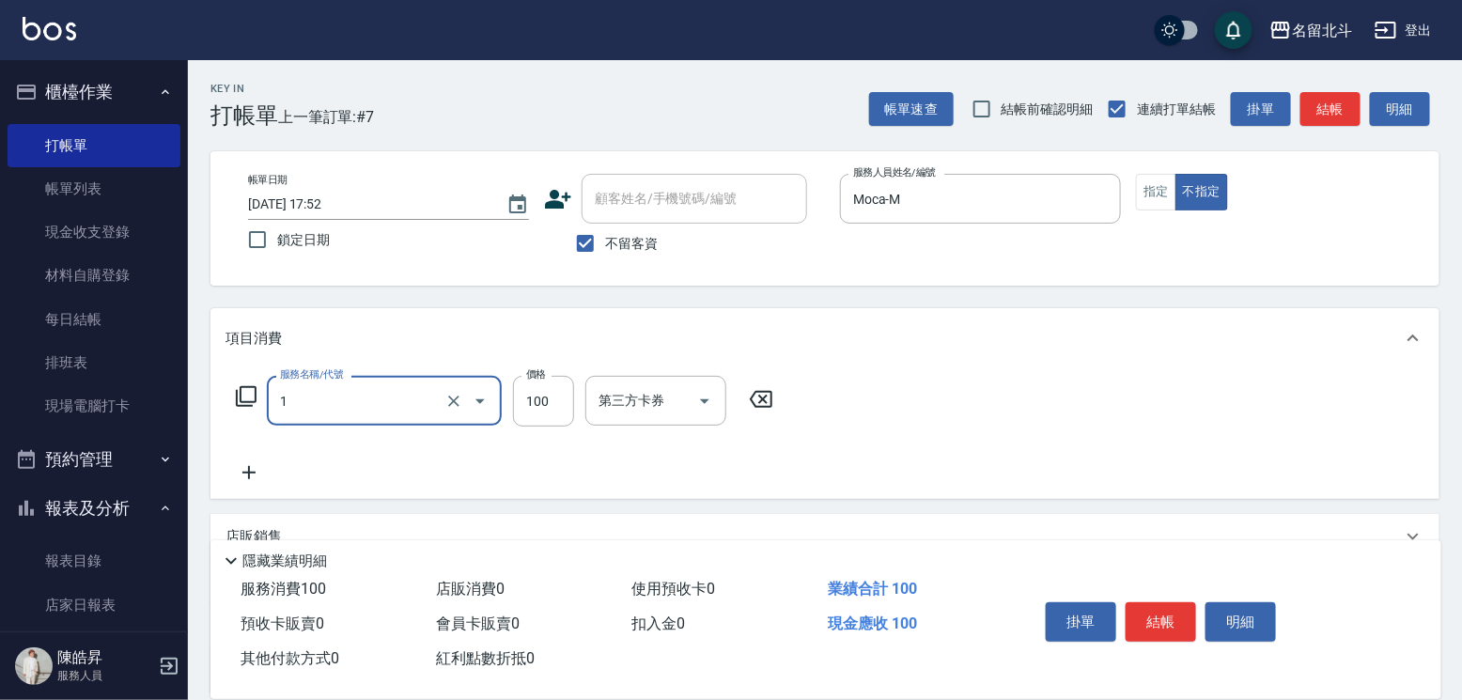
type input "剪髮(1)"
type input "168"
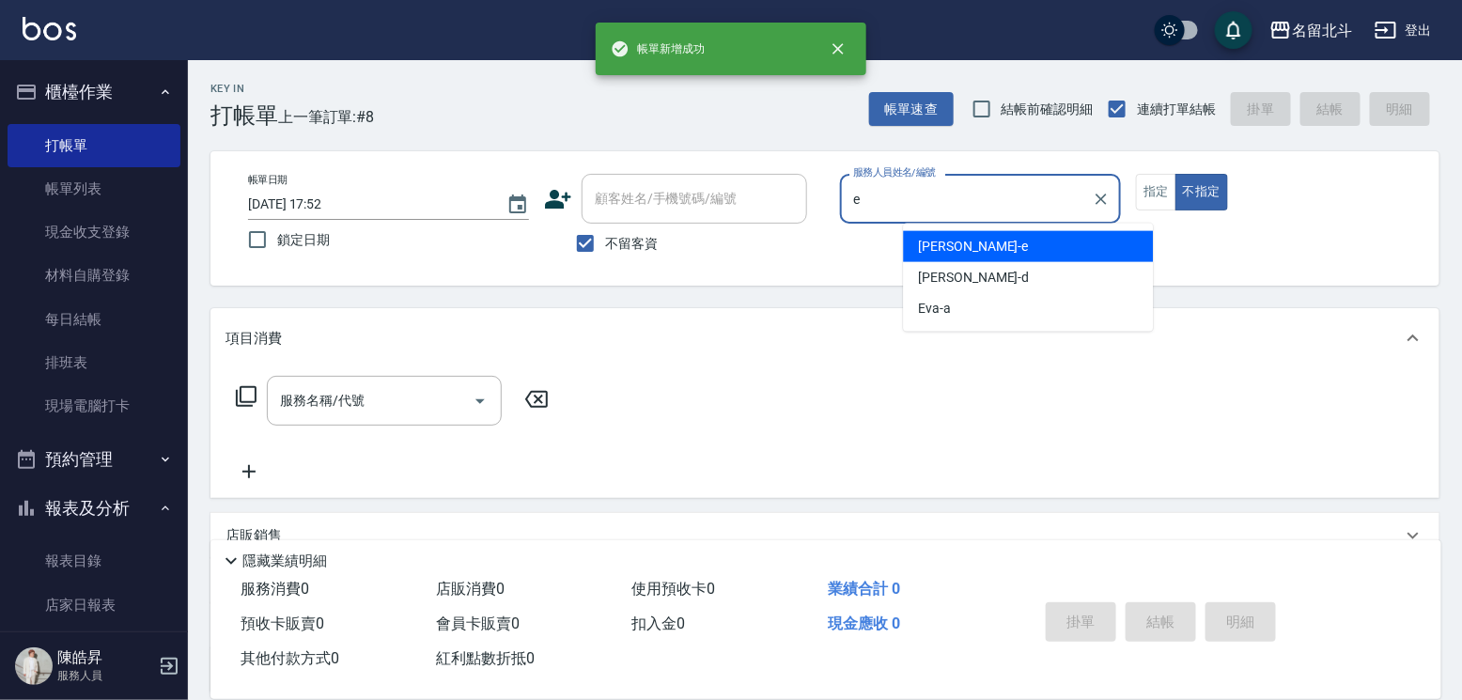
type input "[PERSON_NAME]-e"
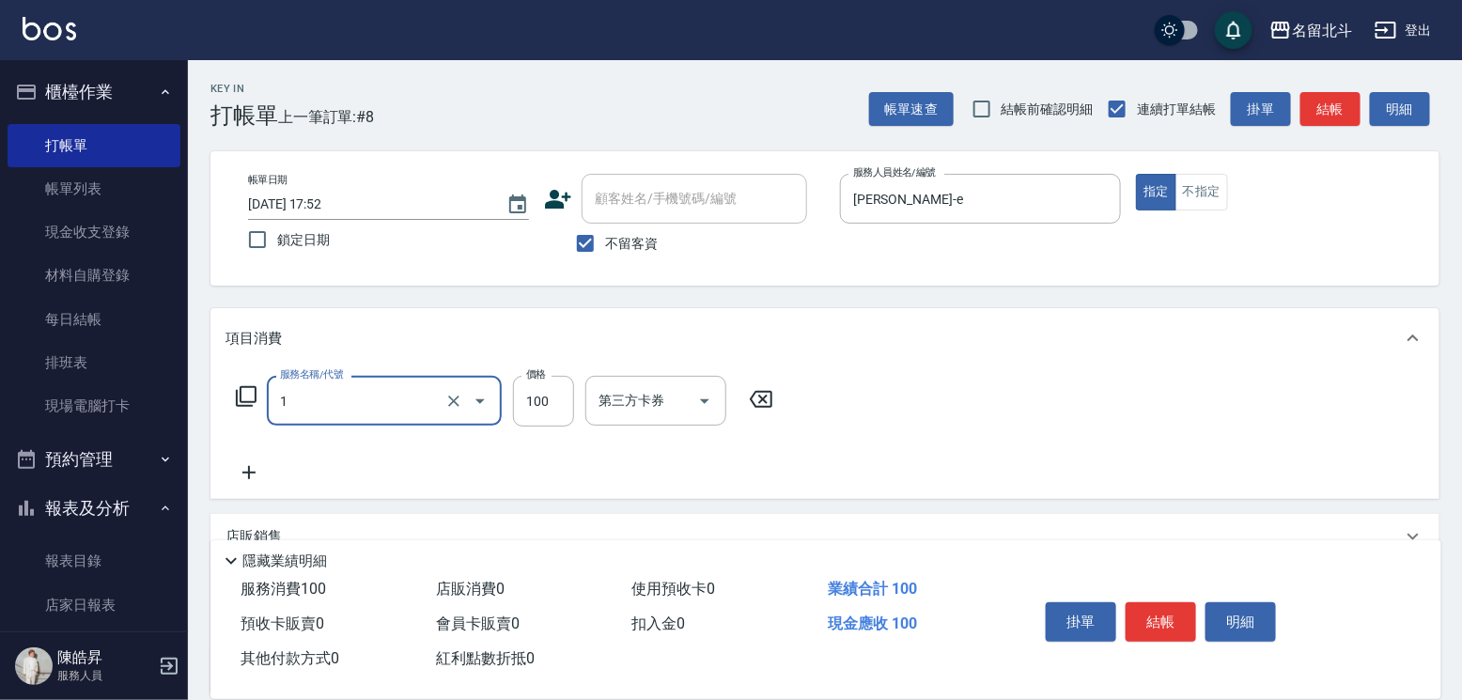
type input "剪髮(1)"
type input "200"
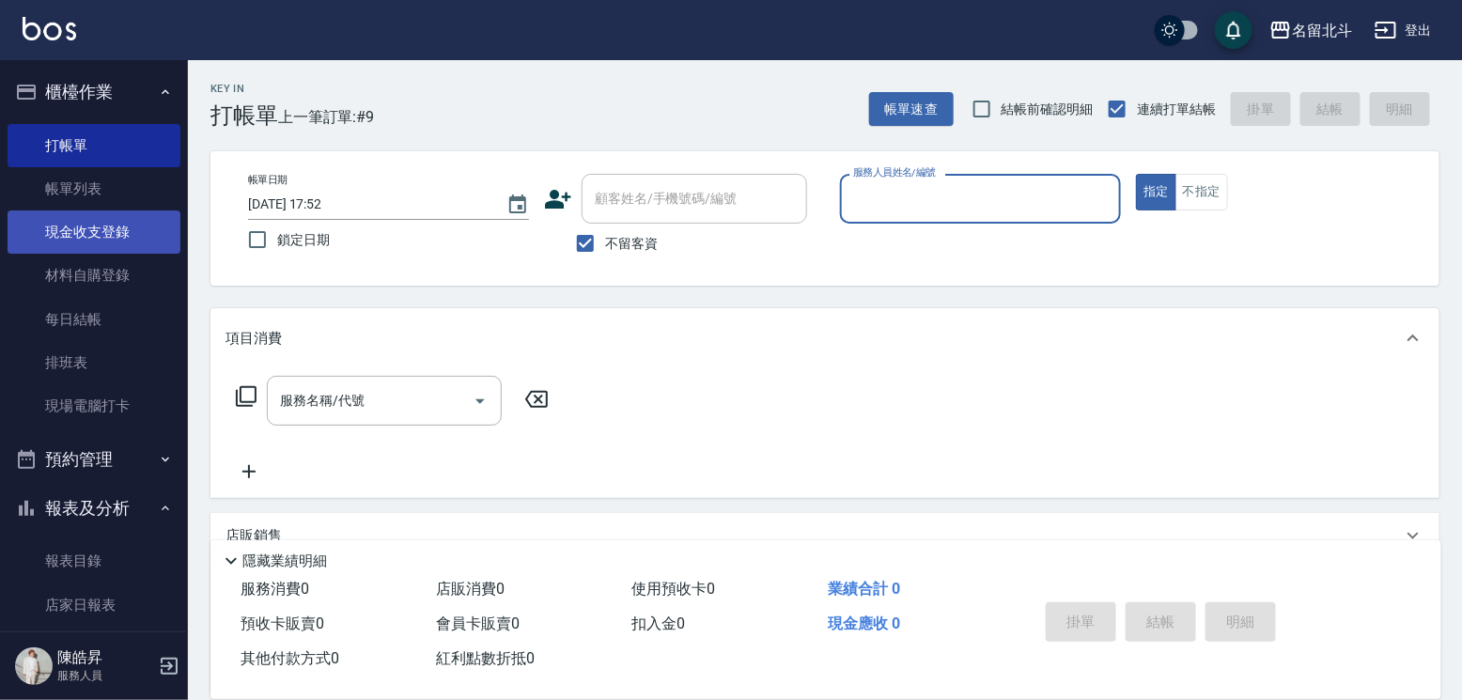
click at [107, 254] on link "現金收支登錄" at bounding box center [94, 231] width 173 height 43
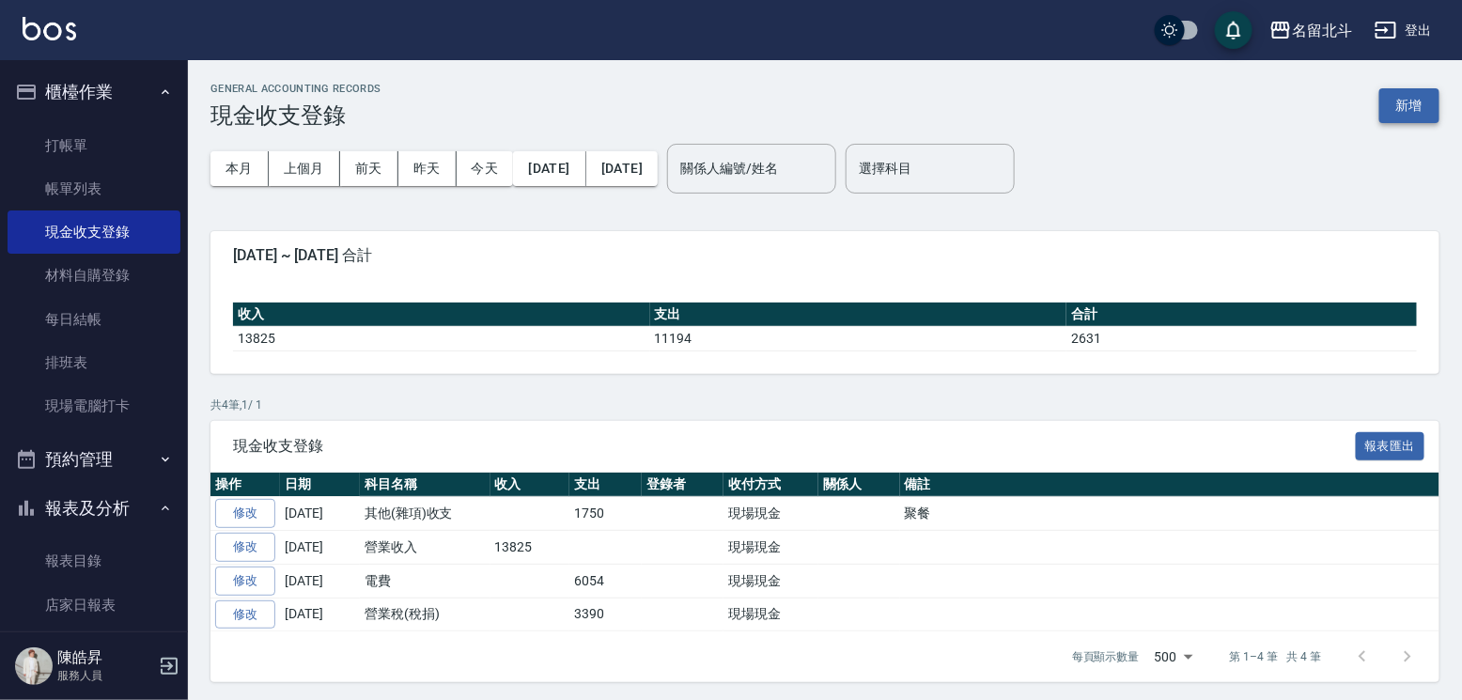
click at [1420, 89] on button "新增" at bounding box center [1409, 105] width 60 height 35
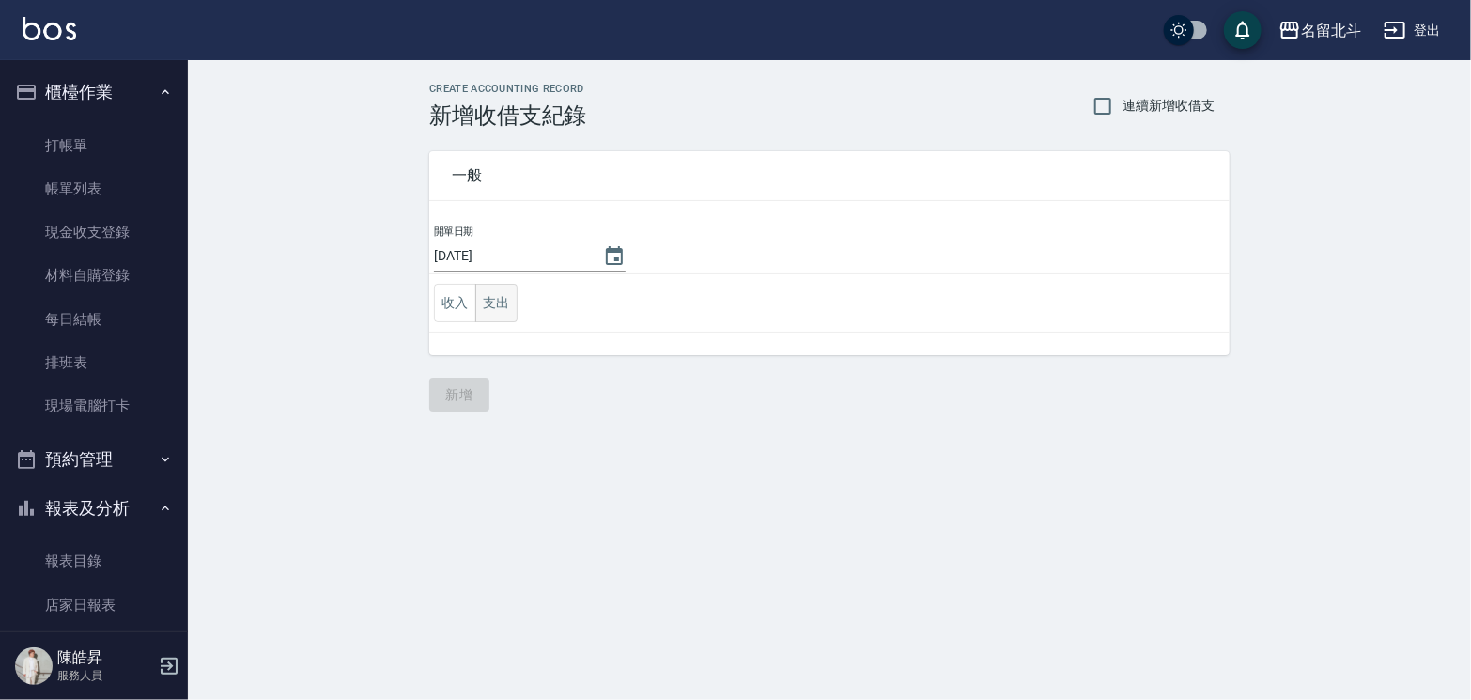
click at [505, 308] on button "支出" at bounding box center [496, 303] width 42 height 39
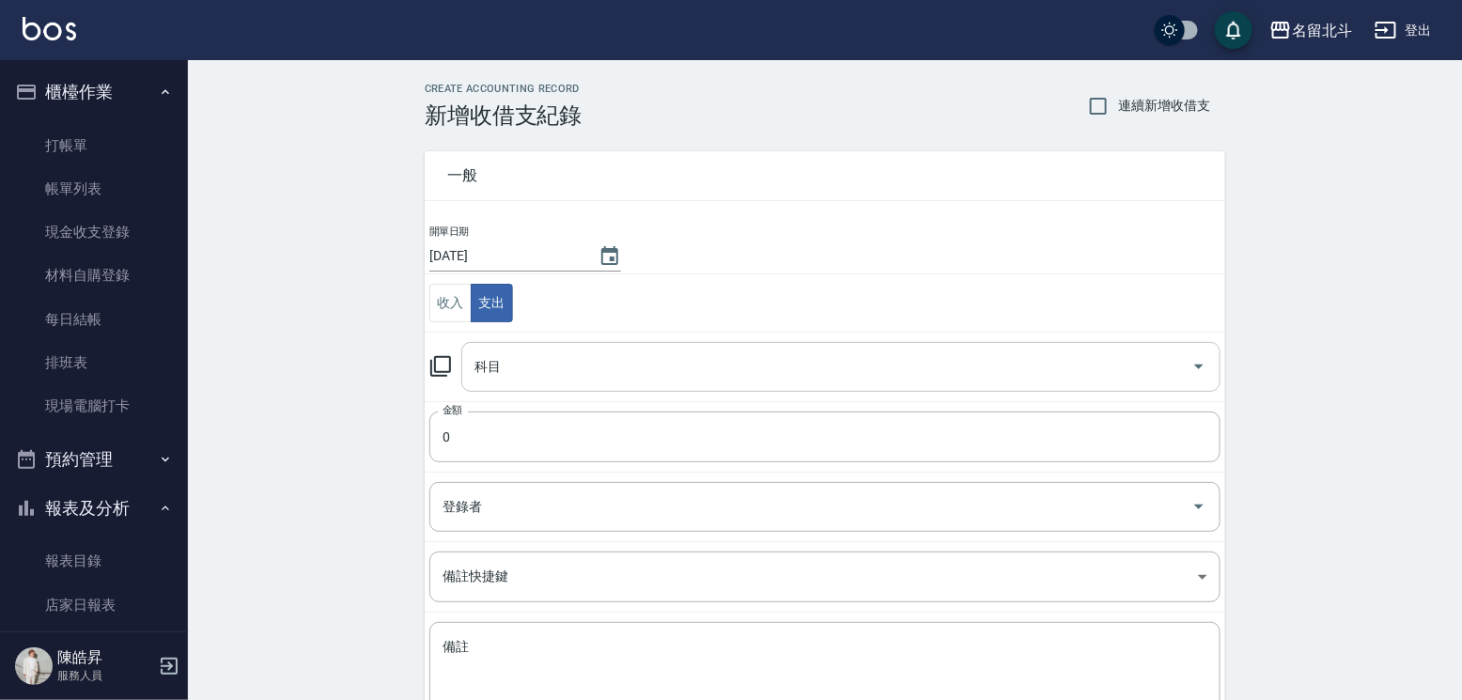
click at [570, 376] on input "科目" at bounding box center [827, 366] width 714 height 33
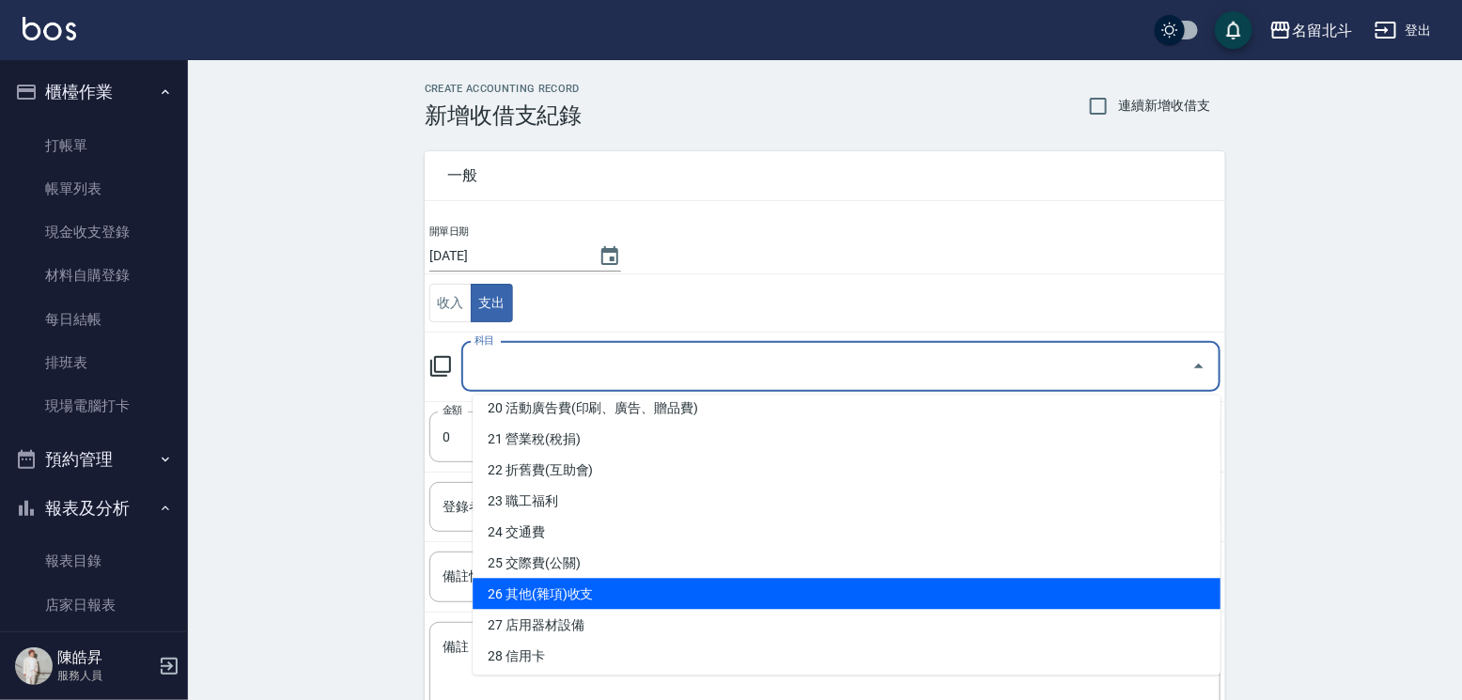
scroll to position [536, 0]
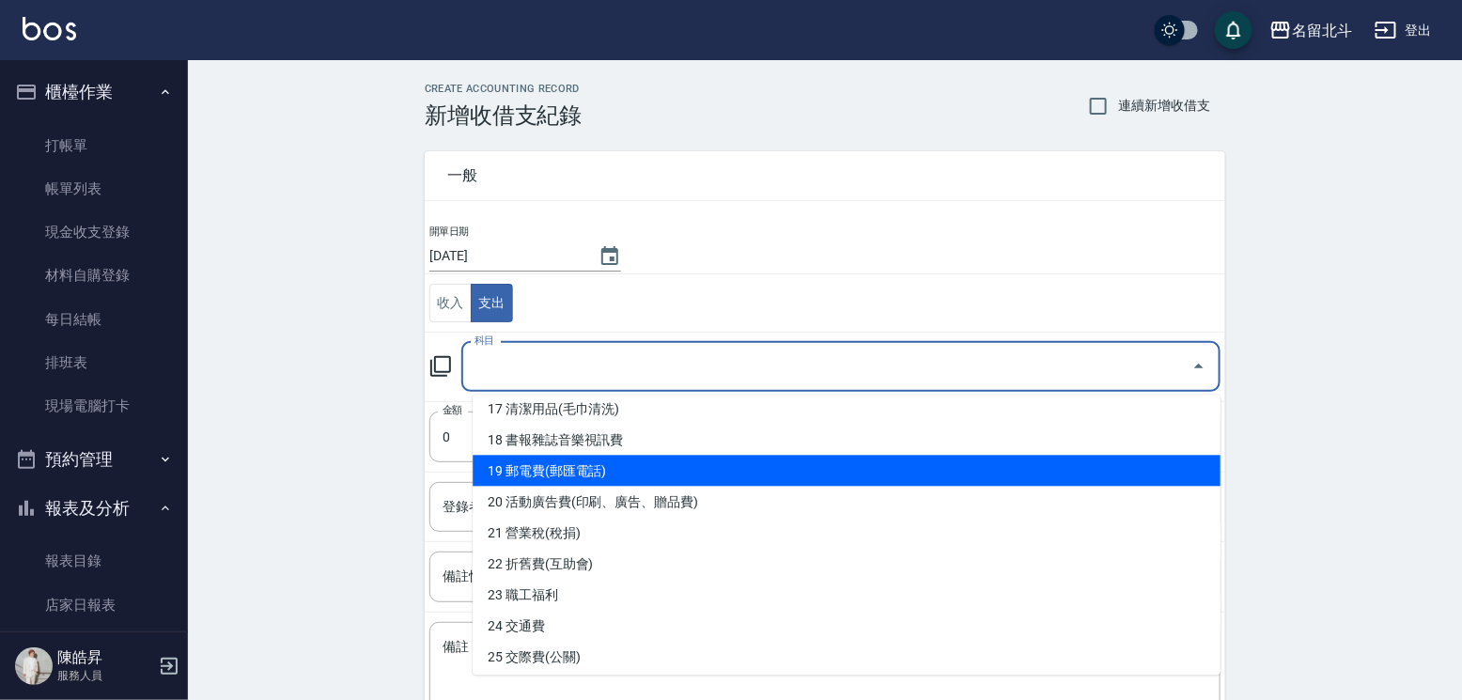
click at [608, 461] on li "19 郵電費(郵匯電話)" at bounding box center [847, 470] width 748 height 31
type input "19 郵電費(郵匯電話)"
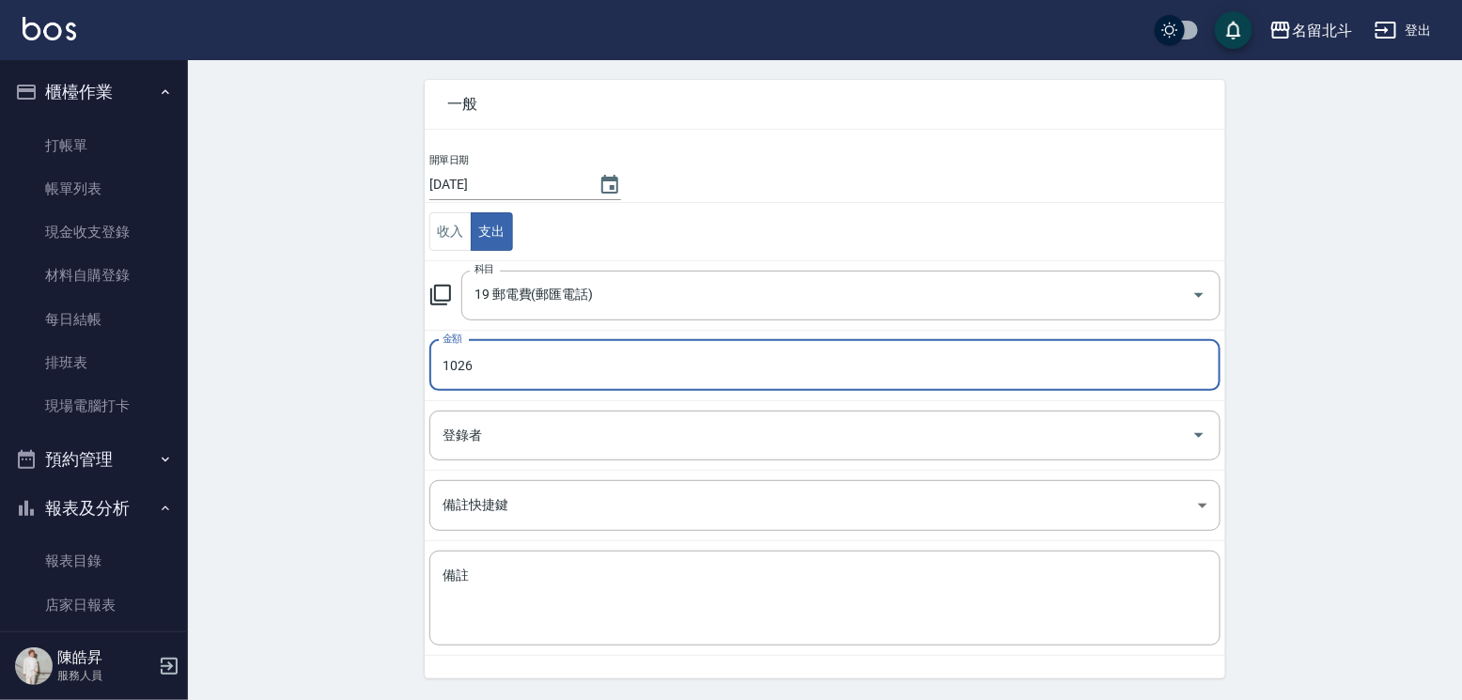
scroll to position [132, 0]
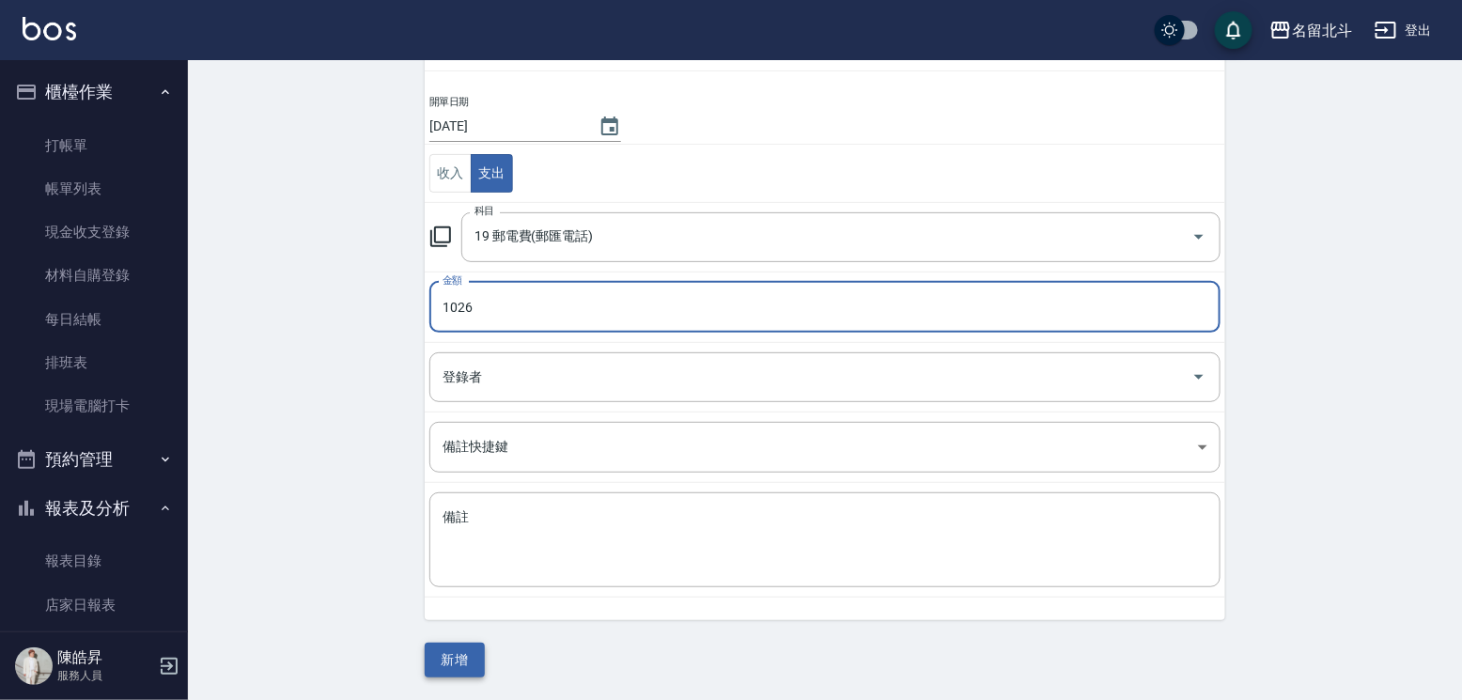
type input "1026"
click at [467, 667] on button "新增" at bounding box center [455, 660] width 60 height 35
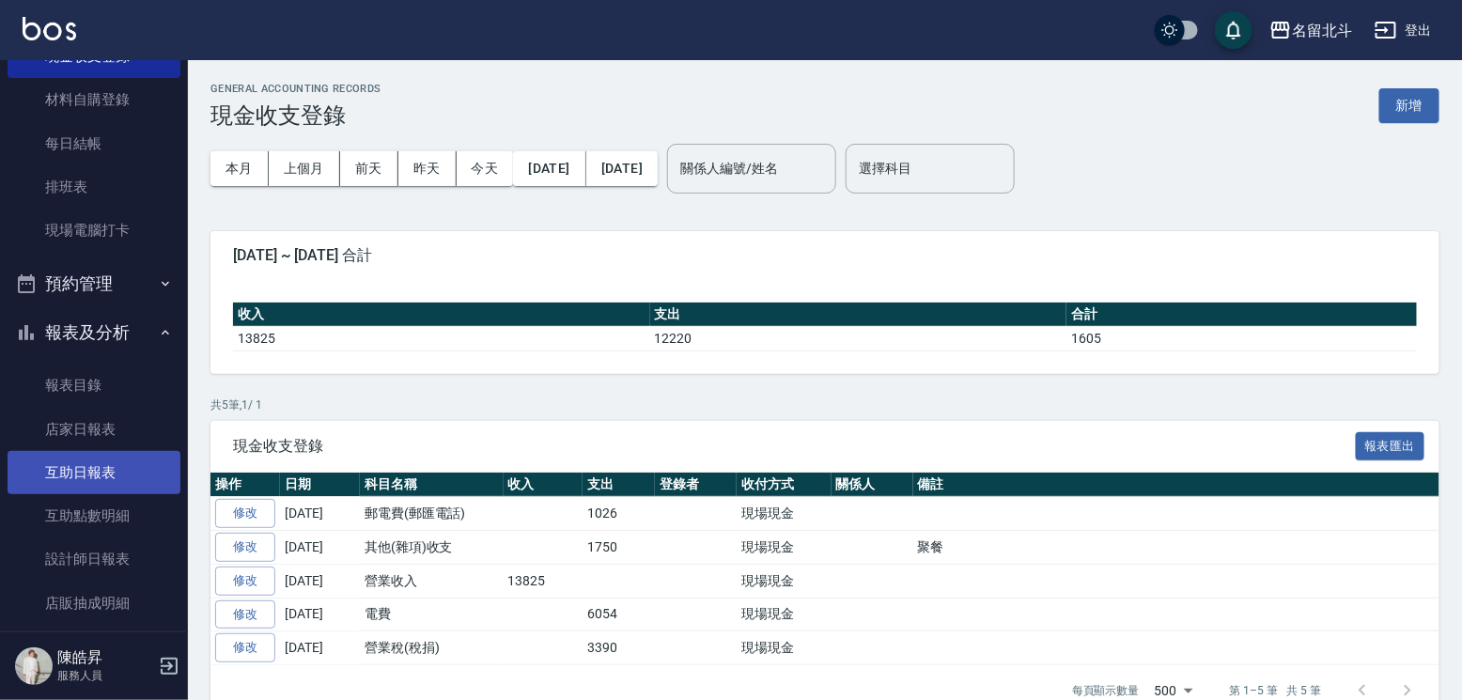
scroll to position [188, 0]
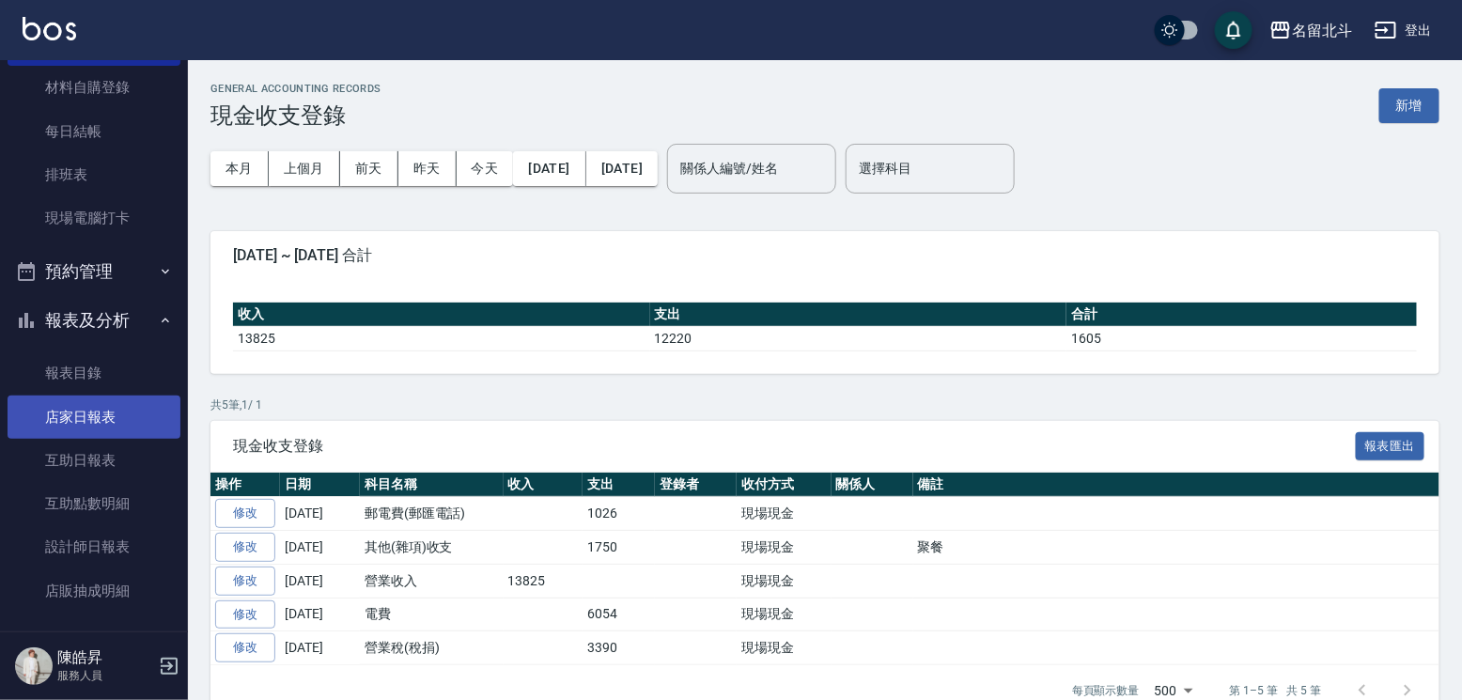
click at [107, 432] on link "店家日報表" at bounding box center [94, 417] width 173 height 43
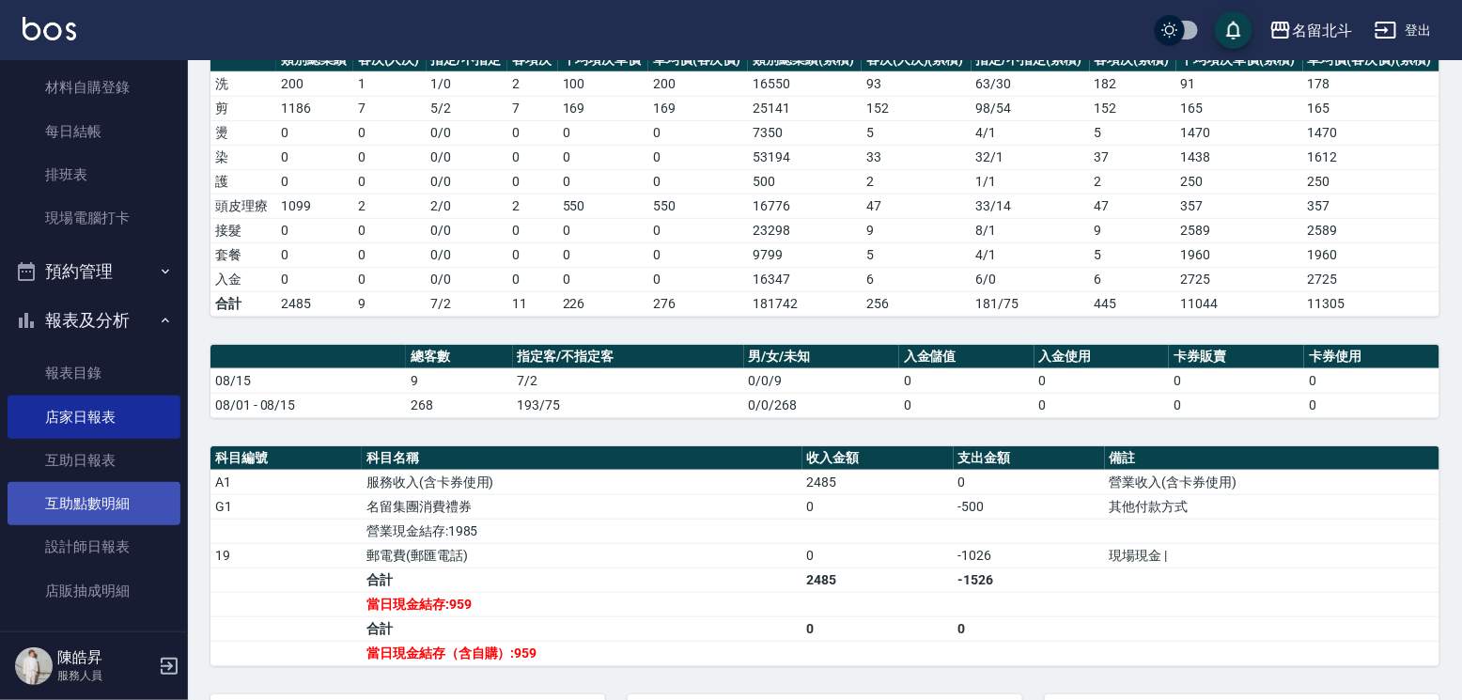
scroll to position [282, 0]
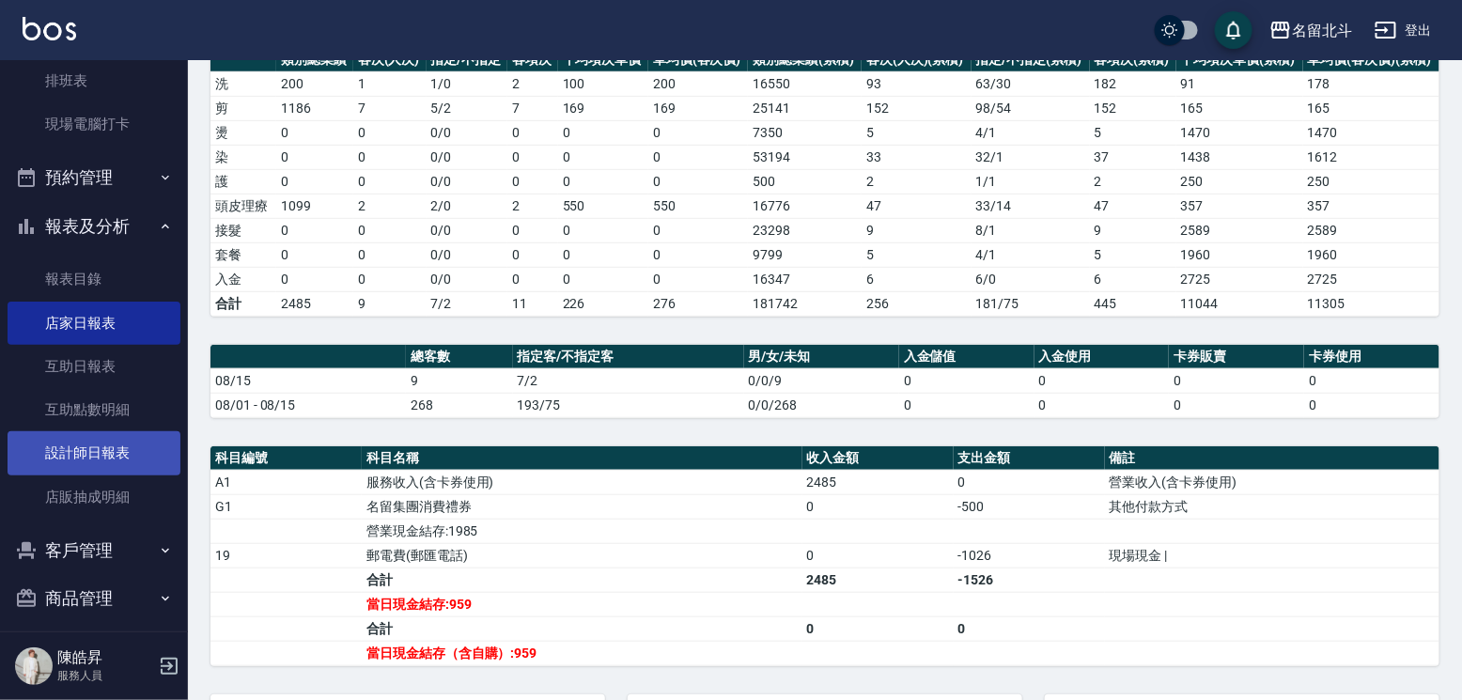
click at [135, 474] on link "設計師日報表" at bounding box center [94, 452] width 173 height 43
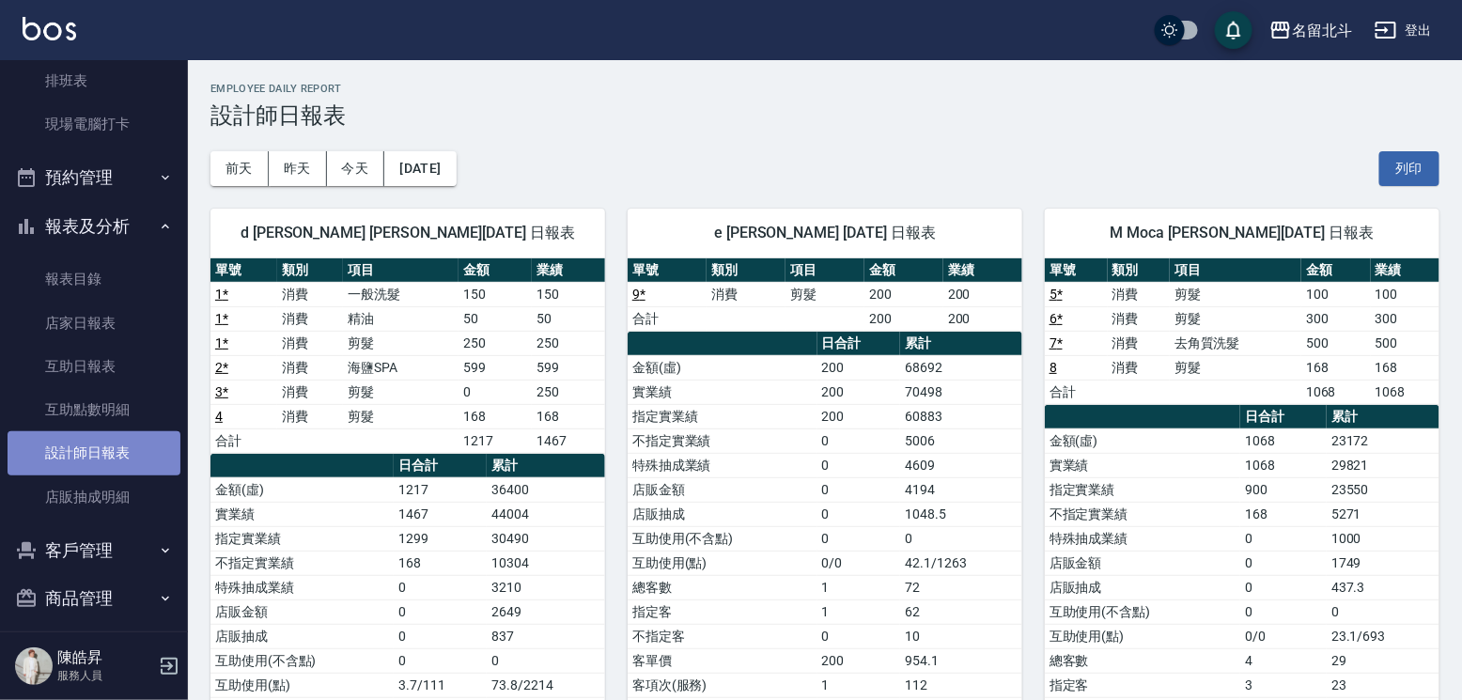
click at [130, 468] on link "設計師日報表" at bounding box center [94, 452] width 173 height 43
